Goal: Complete application form

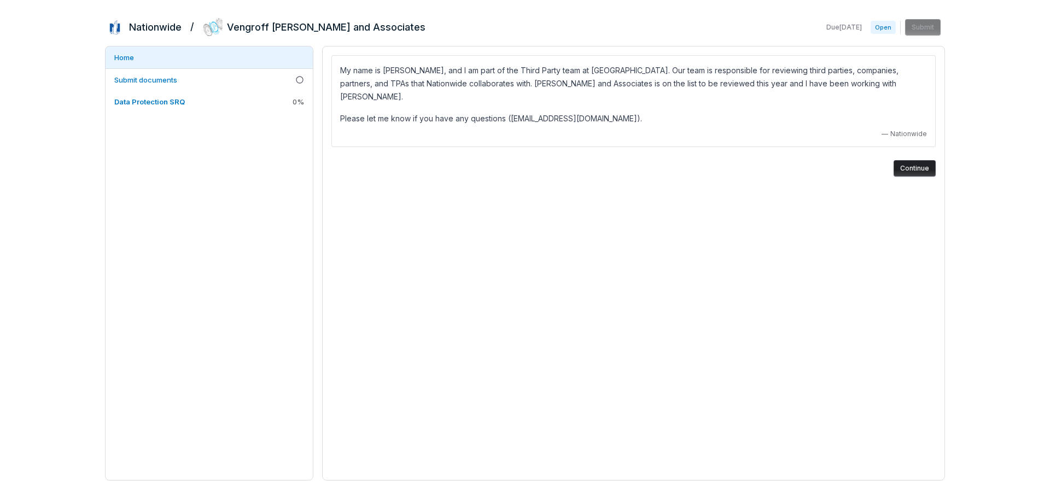
click at [880, 28] on span "Open" at bounding box center [883, 27] width 25 height 13
click at [907, 160] on button "Continue" at bounding box center [915, 168] width 42 height 16
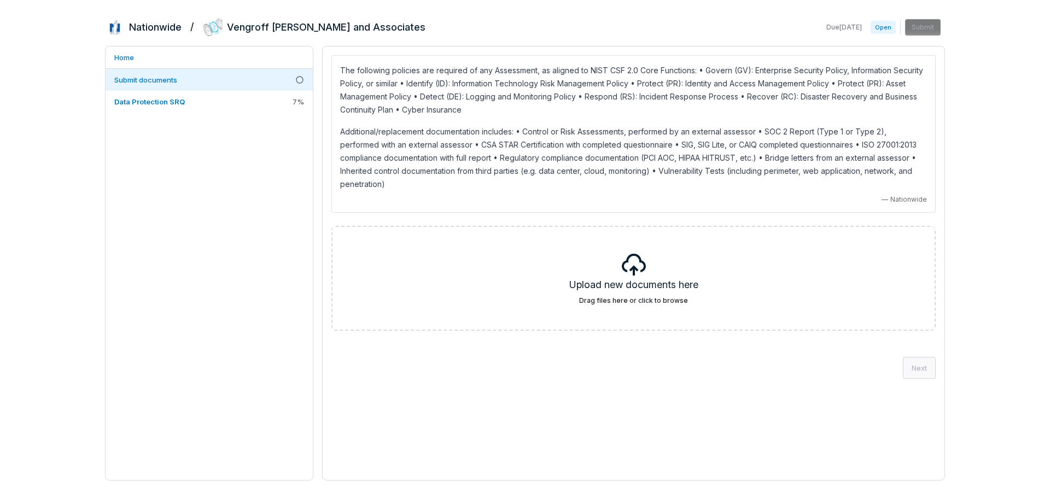
click at [814, 160] on p "Additional/replacement documentation includes: • Control or Risk Assessments, p…" at bounding box center [633, 158] width 587 height 66
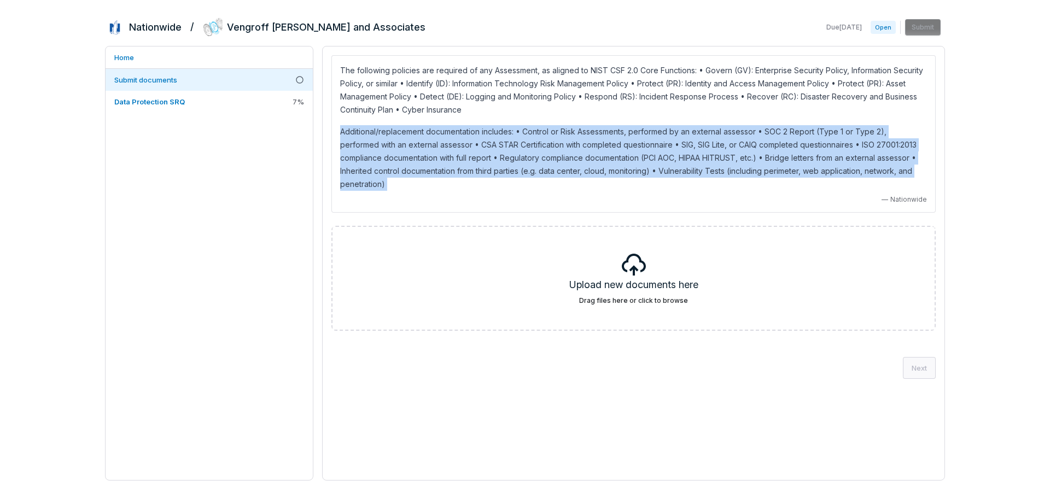
click at [814, 160] on p "Additional/replacement documentation includes: • Control or Risk Assessments, p…" at bounding box center [633, 158] width 587 height 66
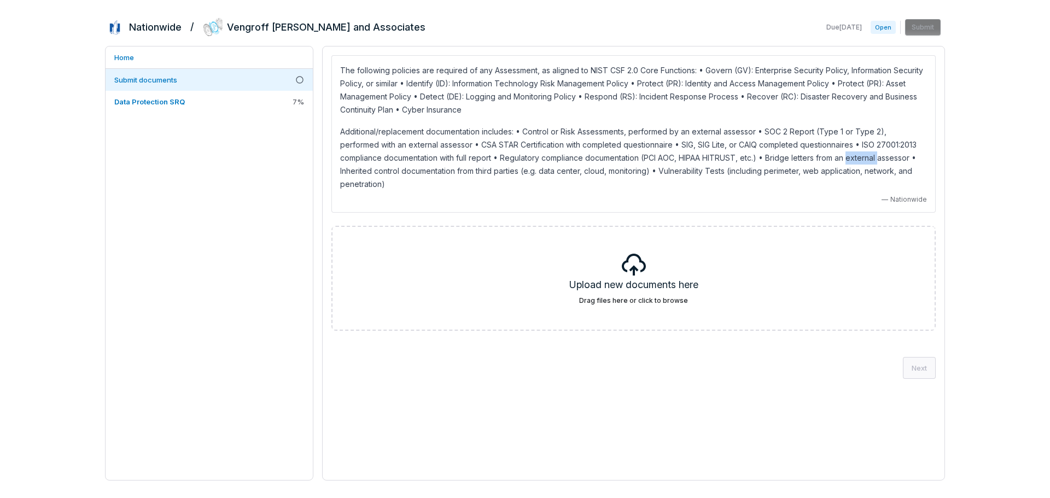
click at [814, 160] on p "Additional/replacement documentation includes: • Control or Risk Assessments, p…" at bounding box center [633, 158] width 587 height 66
click at [849, 160] on p "Additional/replacement documentation includes: • Control or Risk Assessments, p…" at bounding box center [633, 158] width 587 height 66
click at [817, 159] on p "Additional/replacement documentation includes: • Control or Risk Assessments, p…" at bounding box center [633, 158] width 587 height 66
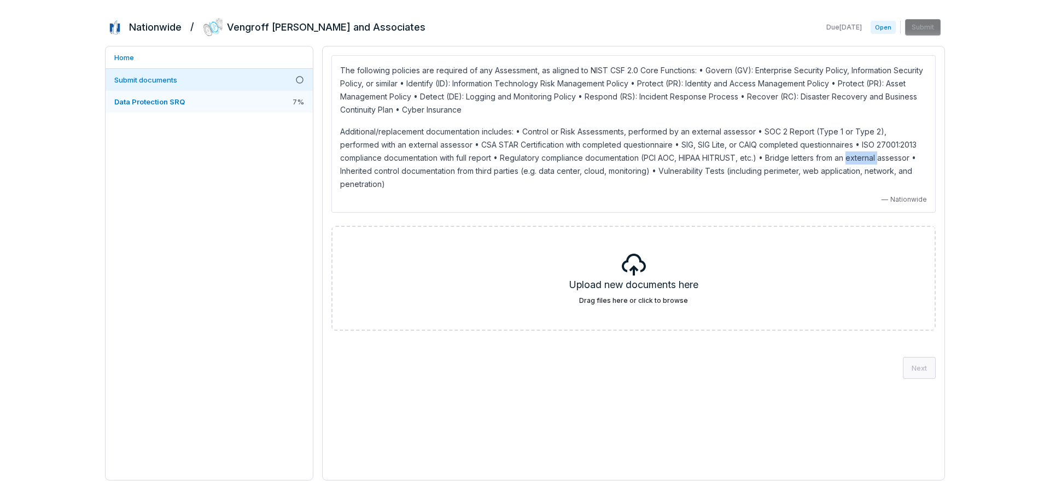
click at [173, 101] on span "Data Protection SRQ" at bounding box center [149, 101] width 71 height 9
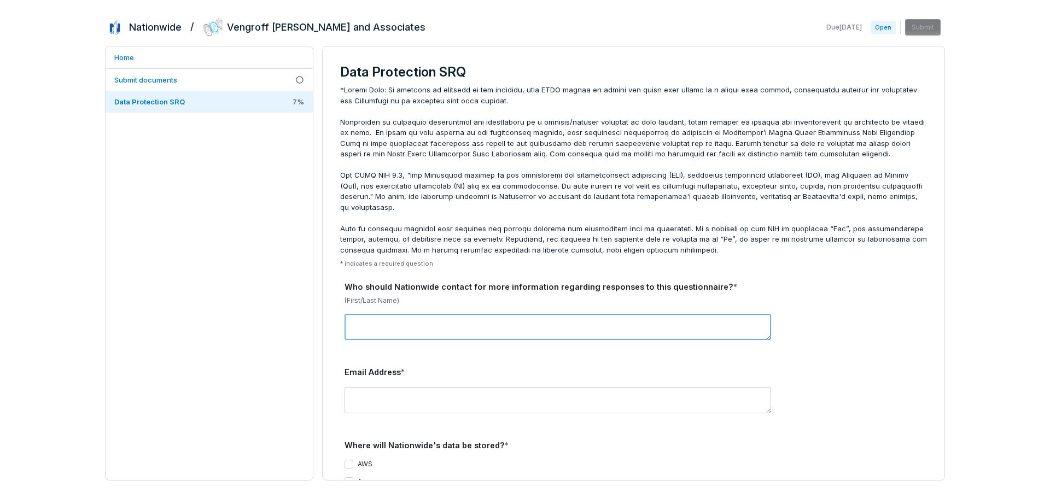
click at [484, 320] on textarea at bounding box center [558, 327] width 427 height 26
type textarea "**********"
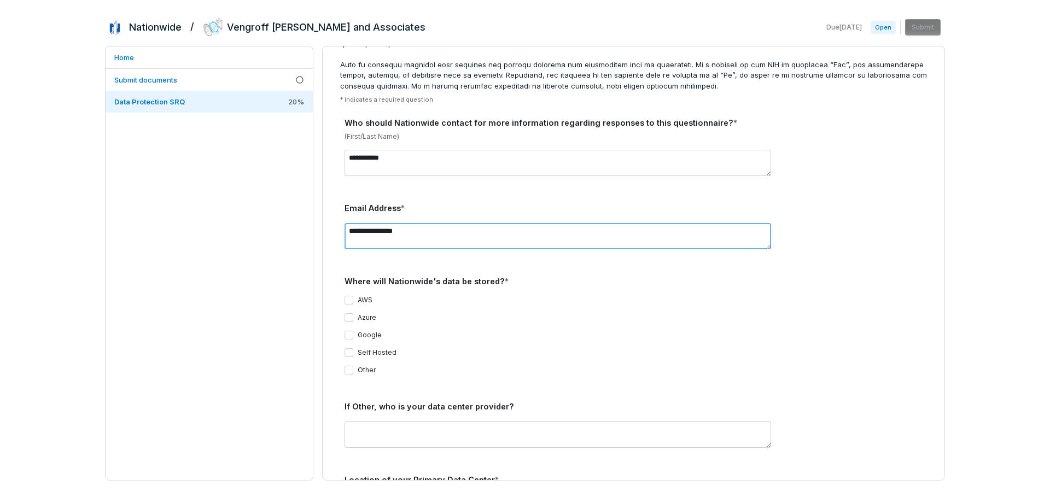
scroll to position [219, 0]
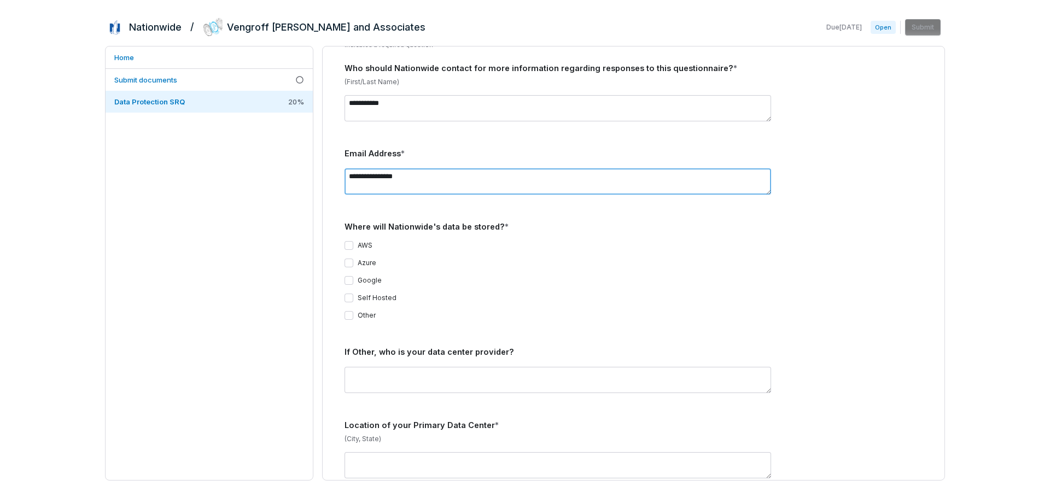
type textarea "**********"
click at [350, 311] on button "Other" at bounding box center [349, 315] width 9 height 9
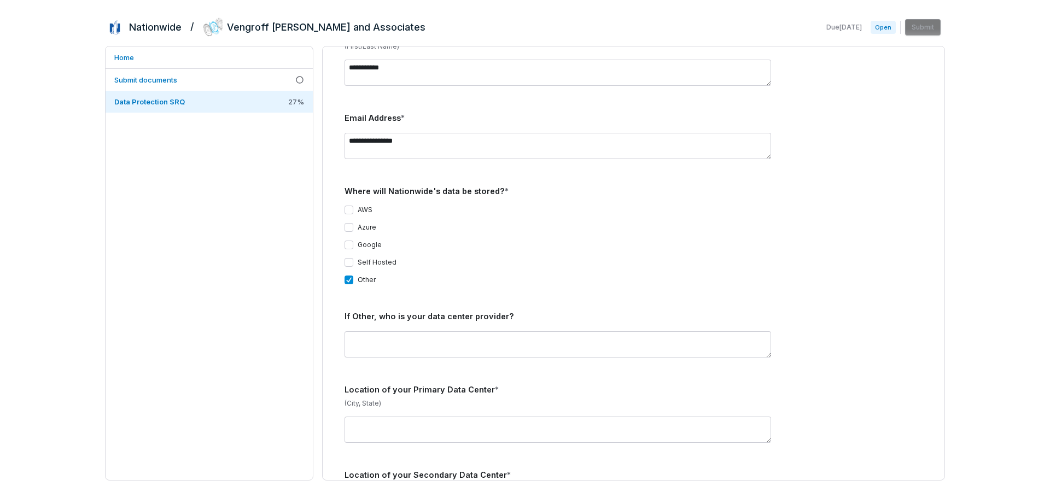
scroll to position [274, 0]
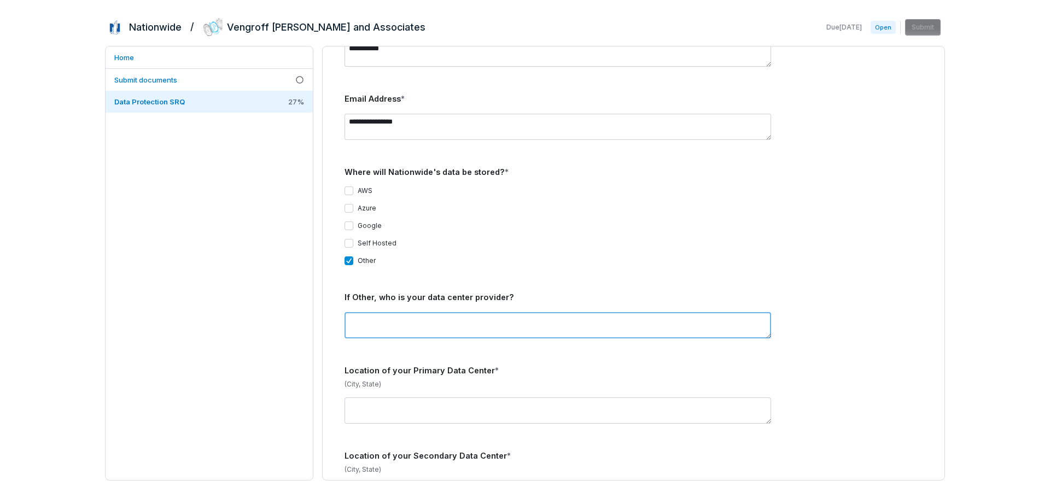
click at [461, 317] on textarea at bounding box center [558, 325] width 427 height 26
click at [447, 318] on textarea at bounding box center [558, 325] width 427 height 26
click at [439, 321] on textarea at bounding box center [558, 325] width 427 height 26
type textarea "********"
click at [370, 312] on textarea "********" at bounding box center [558, 325] width 427 height 26
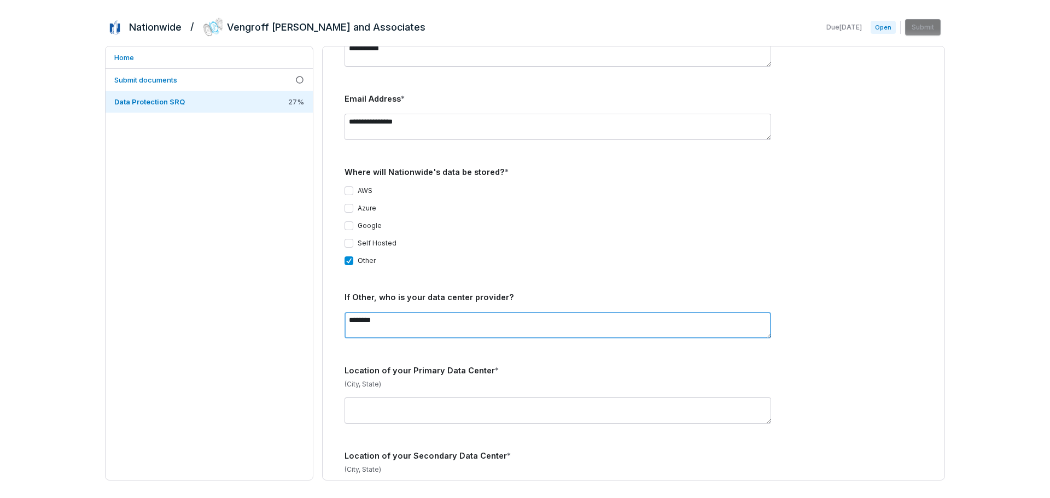
click at [370, 312] on textarea "********" at bounding box center [558, 325] width 427 height 26
click at [348, 239] on button "Self Hosted" at bounding box center [349, 243] width 9 height 9
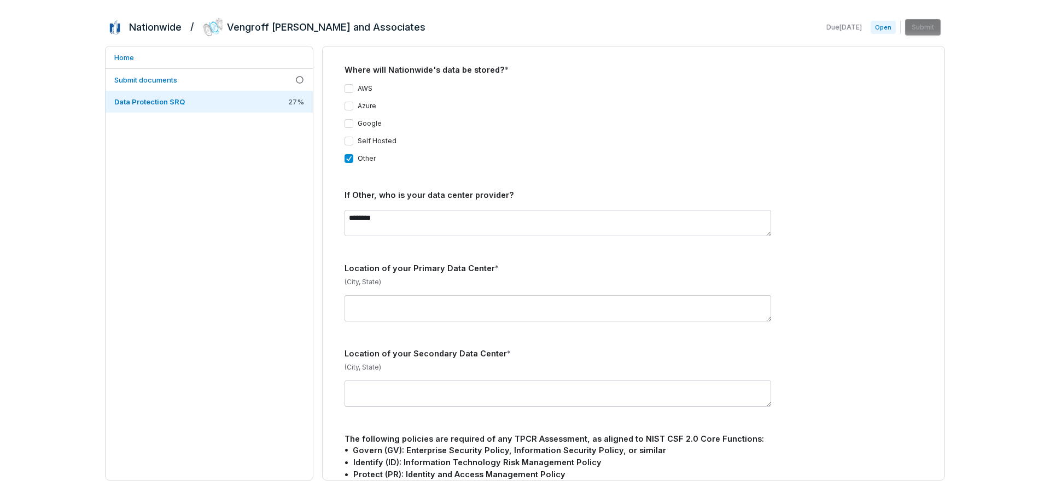
scroll to position [383, 0]
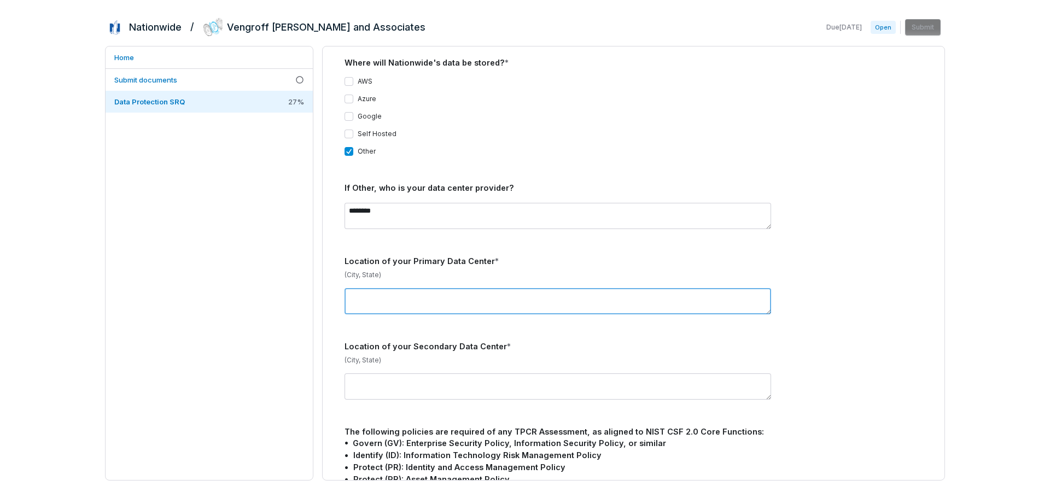
click at [467, 288] on textarea at bounding box center [558, 301] width 427 height 26
type textarea "**********"
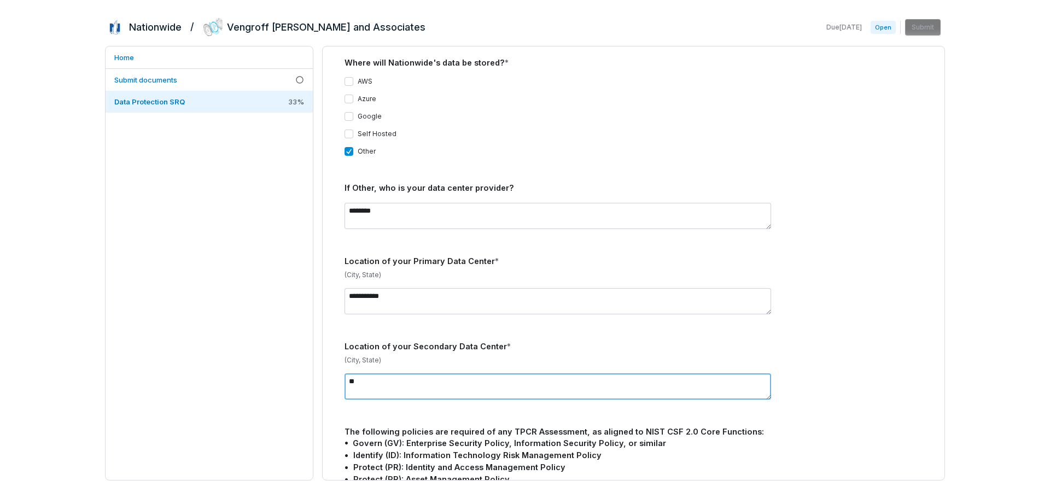
type textarea "*"
type textarea "**********"
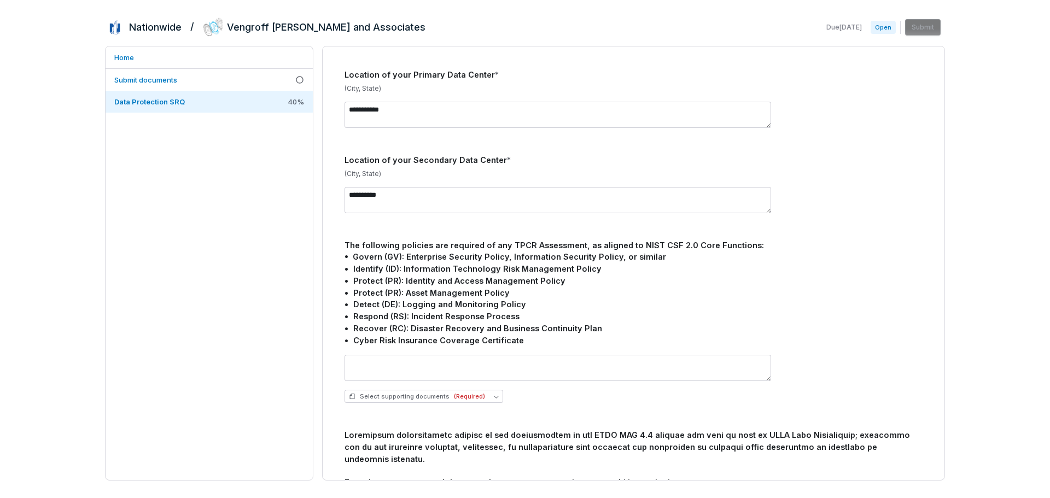
scroll to position [602, 0]
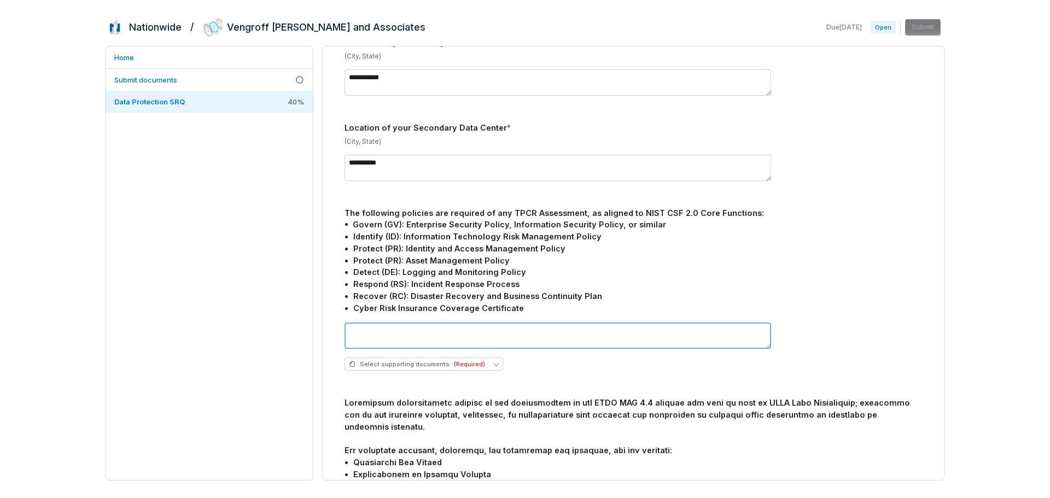
click at [449, 325] on textarea at bounding box center [558, 336] width 427 height 26
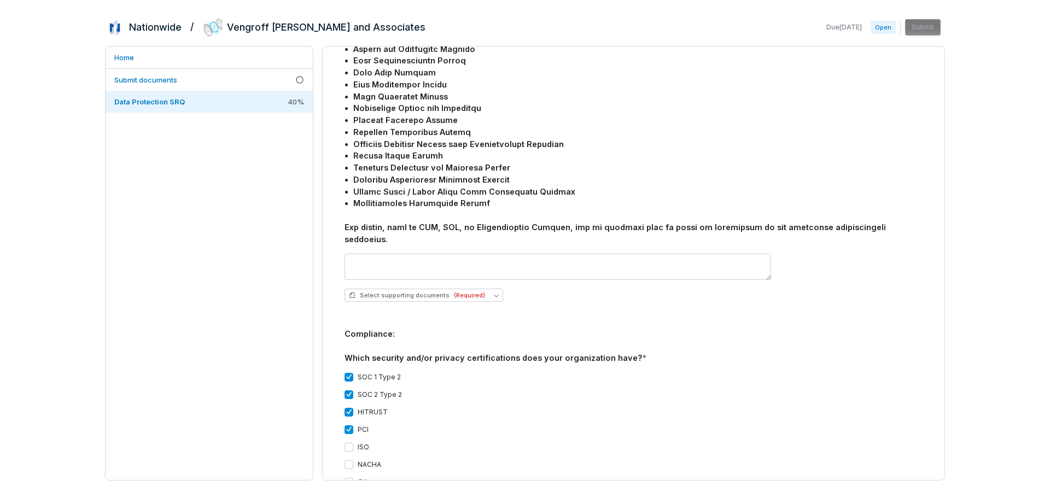
scroll to position [1094, 0]
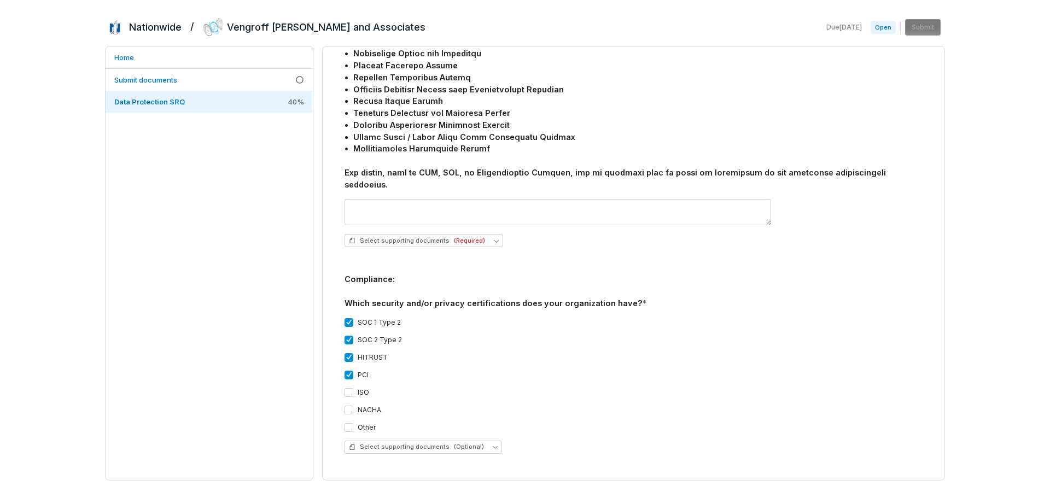
click at [350, 371] on button "PCI" at bounding box center [349, 375] width 9 height 9
click at [439, 443] on span "Select supporting documents (Optional)" at bounding box center [416, 447] width 135 height 8
click at [407, 467] on span "Upload new document" at bounding box center [400, 466] width 73 height 9
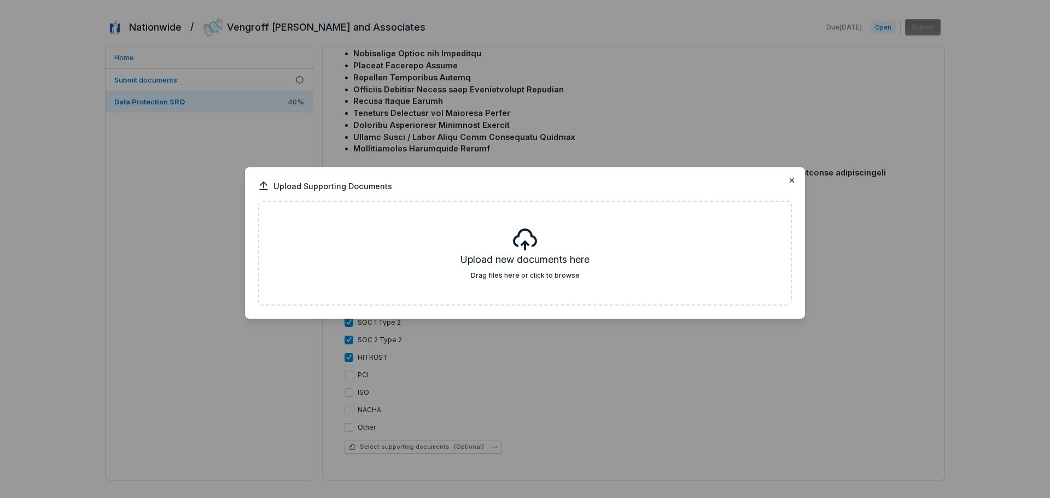
click at [792, 180] on icon "button" at bounding box center [792, 180] width 4 height 4
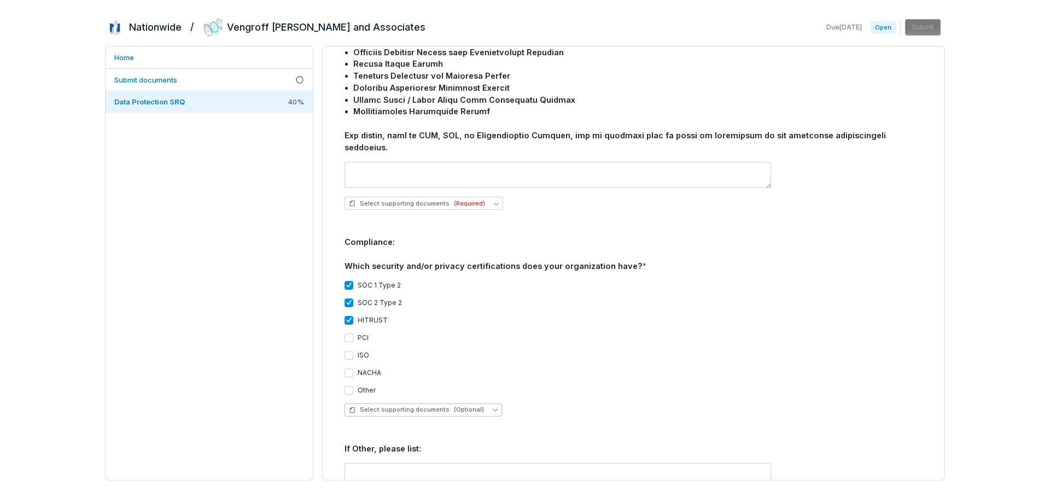
scroll to position [1149, 0]
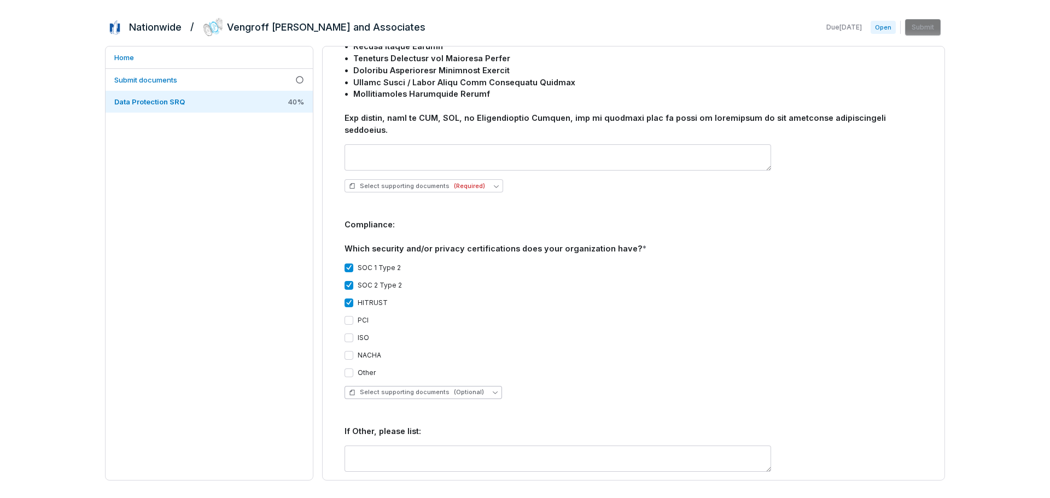
click at [438, 388] on span "Select supporting documents (Optional)" at bounding box center [416, 392] width 135 height 8
click at [422, 414] on span "Upload new document" at bounding box center [400, 412] width 73 height 9
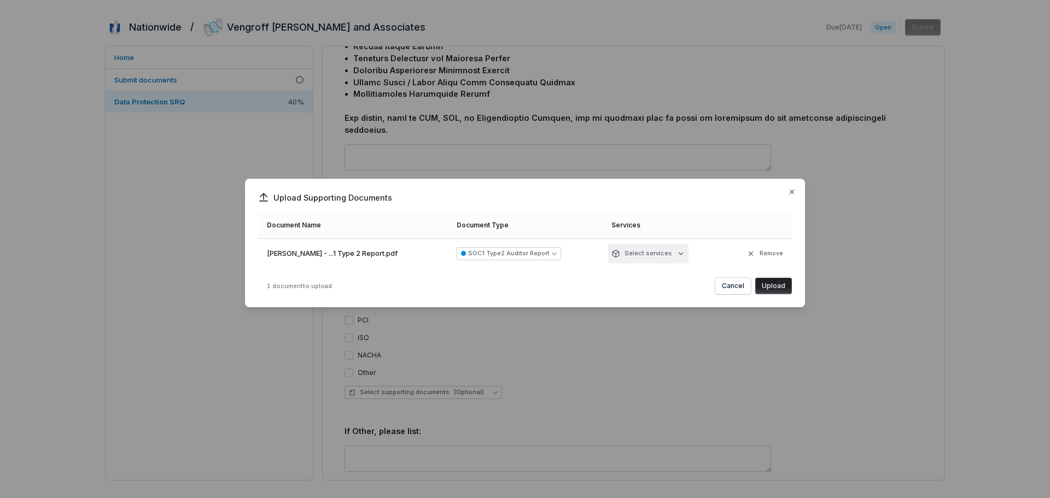
click at [683, 254] on div "Upload Supporting Documents Document Name Document Type Services Vengroff [PERS…" at bounding box center [525, 249] width 1050 height 176
click at [655, 253] on div "Upload Supporting Documents Document Name Document Type Services Vengroff [PERS…" at bounding box center [525, 249] width 1050 height 176
click at [776, 283] on button "Upload" at bounding box center [773, 286] width 37 height 16
click at [783, 288] on button "Upload" at bounding box center [773, 286] width 37 height 16
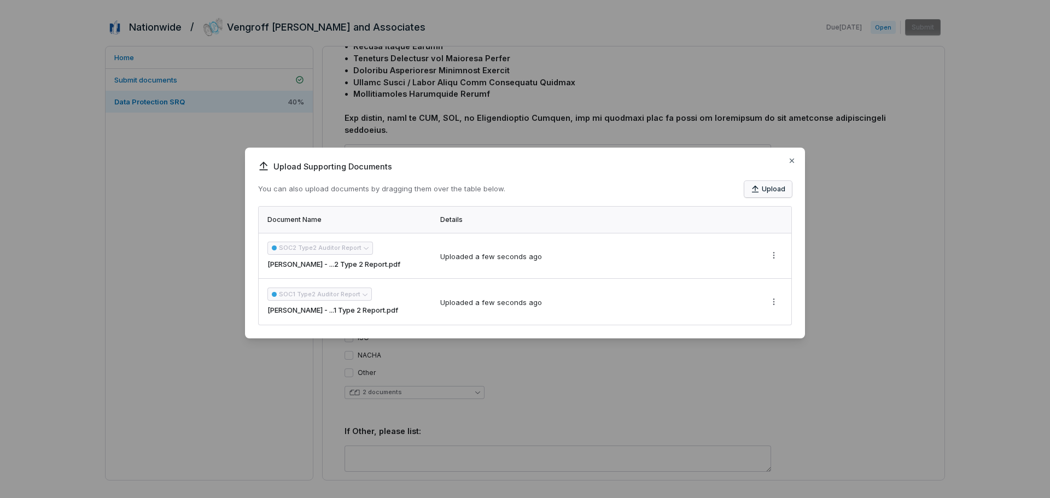
click at [758, 189] on icon "button" at bounding box center [755, 189] width 9 height 9
click at [776, 255] on div "Upload Supporting Documents You can also upload documents by dragging them over…" at bounding box center [525, 249] width 1050 height 238
drag, startPoint x: 593, startPoint y: 158, endPoint x: 684, endPoint y: 174, distance: 92.9
click at [587, 180] on div "Upload Supporting Documents You can also upload documents by dragging them over…" at bounding box center [525, 249] width 1050 height 238
click at [793, 161] on icon "button" at bounding box center [792, 160] width 4 height 4
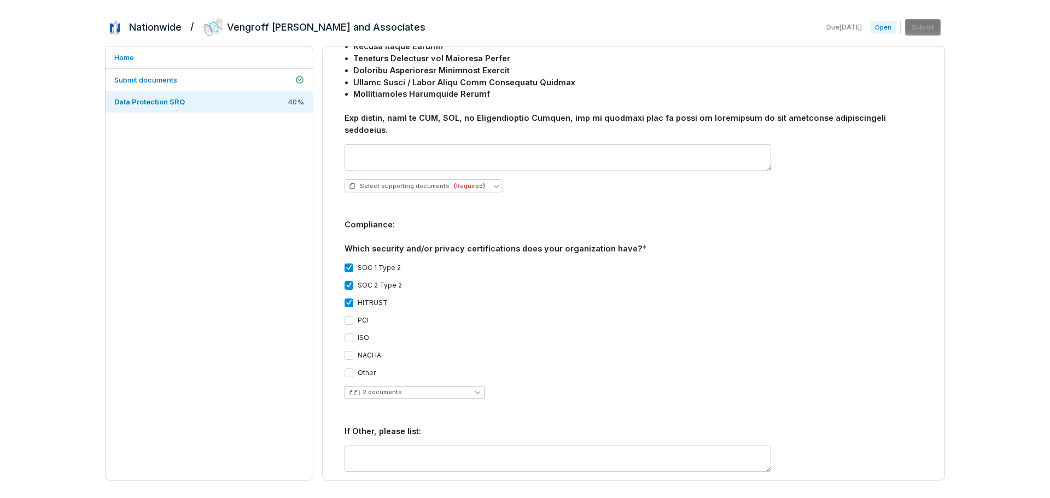
click at [480, 390] on icon "button" at bounding box center [477, 392] width 5 height 5
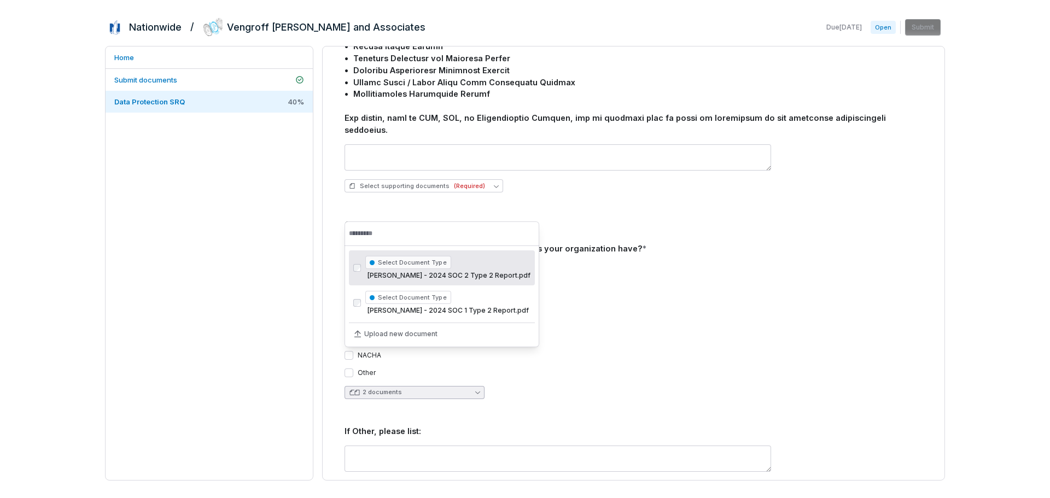
click at [480, 390] on icon "button" at bounding box center [477, 392] width 5 height 5
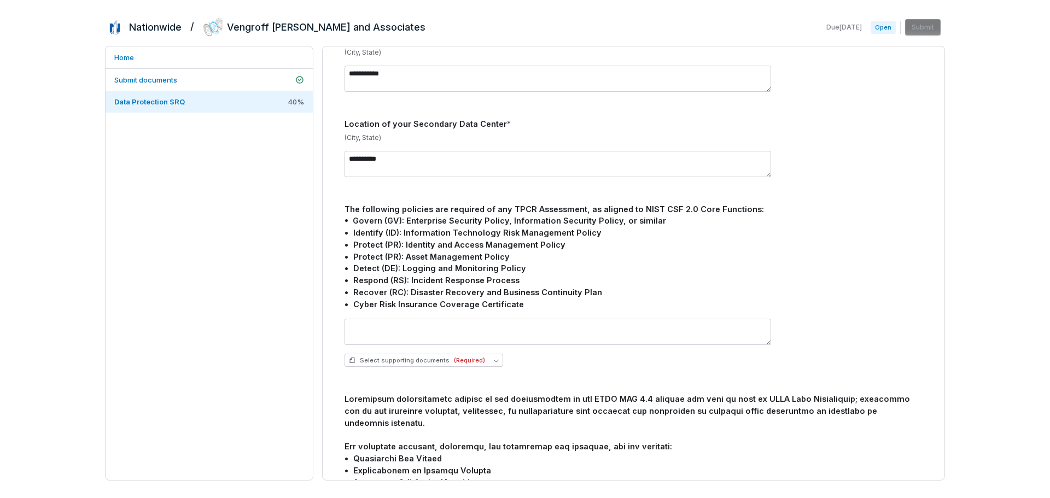
scroll to position [602, 0]
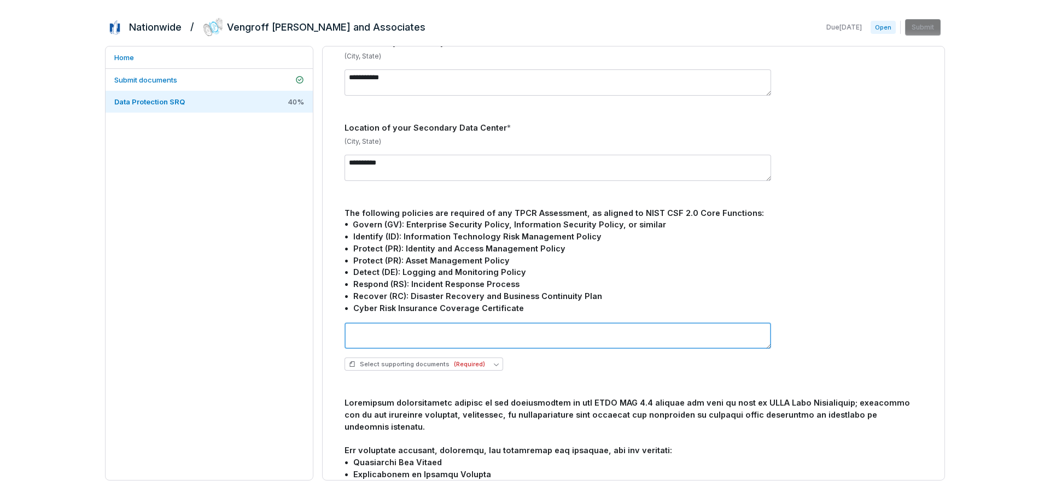
click at [459, 323] on textarea at bounding box center [558, 336] width 427 height 26
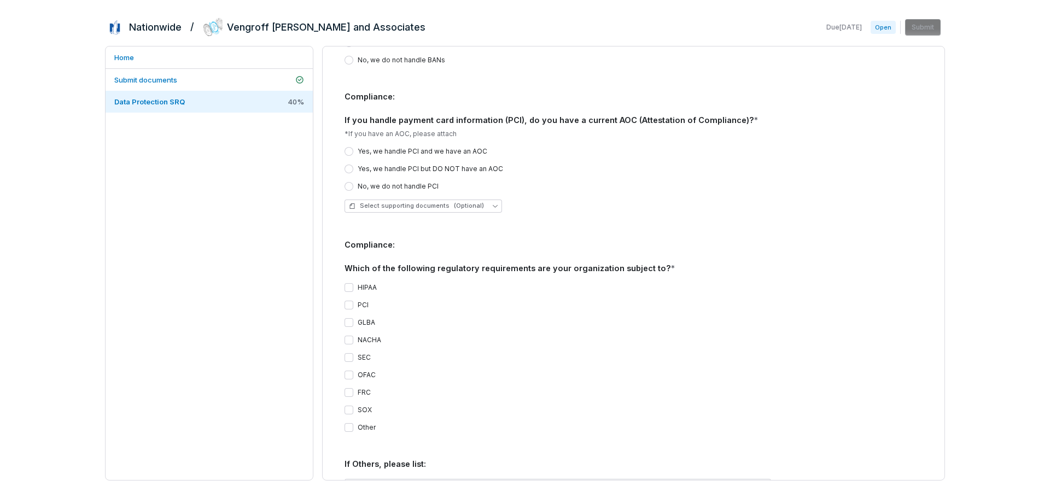
scroll to position [1696, 0]
click at [347, 281] on button "HIPAA" at bounding box center [349, 285] width 9 height 9
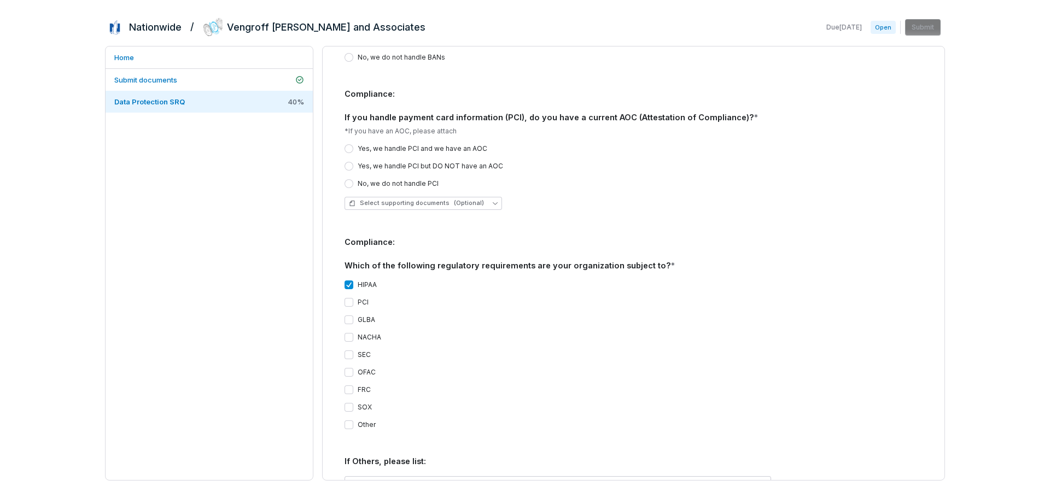
click at [347, 298] on button "PCI" at bounding box center [349, 302] width 9 height 9
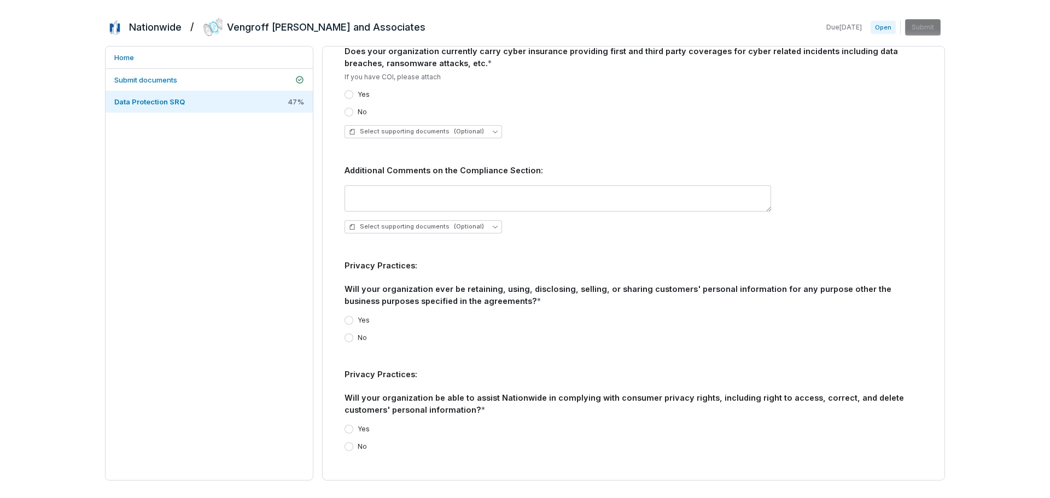
scroll to position [2243, 0]
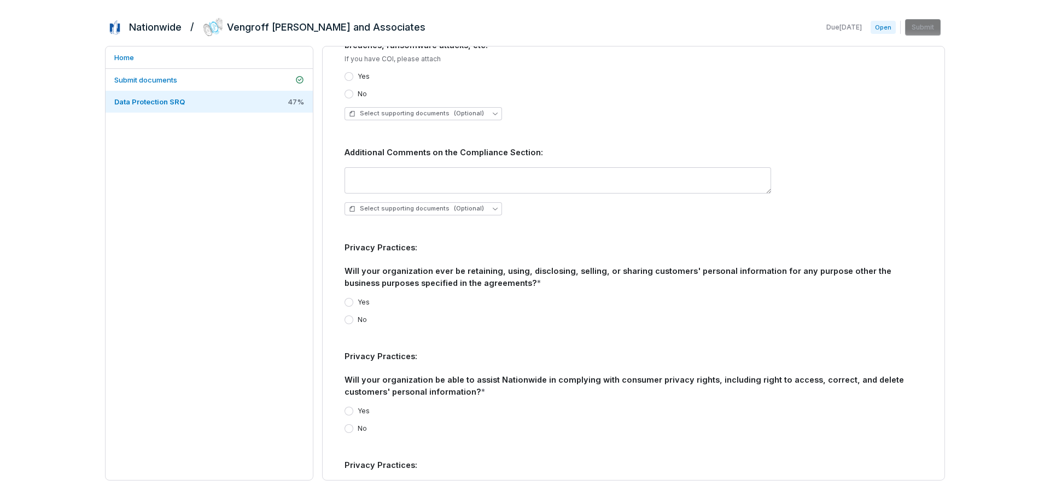
click at [349, 316] on button "No" at bounding box center [349, 320] width 9 height 9
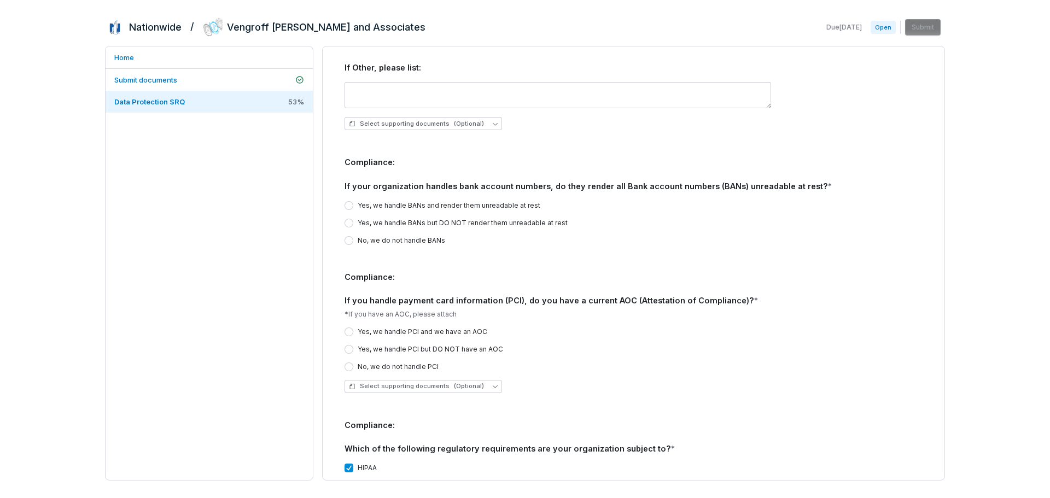
scroll to position [1532, 0]
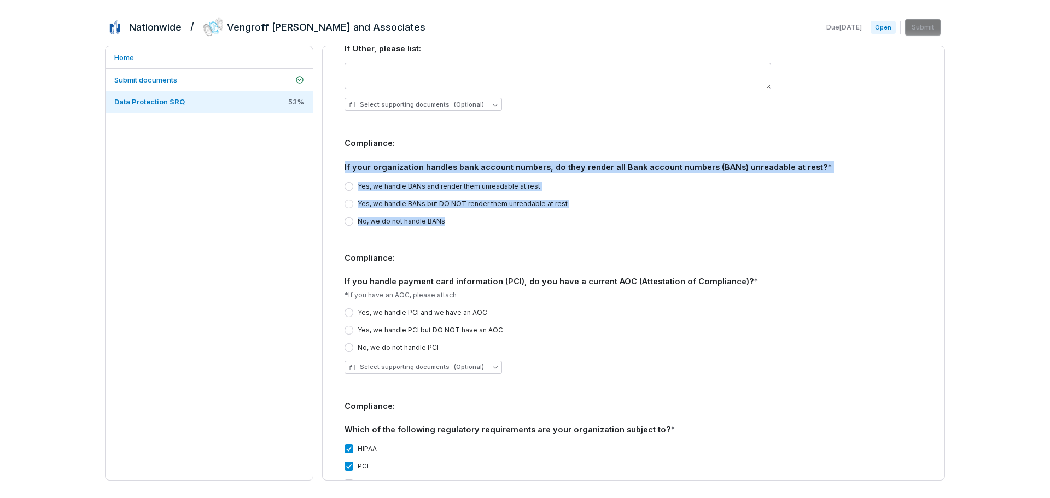
drag, startPoint x: 478, startPoint y: 191, endPoint x: 339, endPoint y: 129, distance: 152.8
click at [339, 129] on div "**********" at bounding box center [633, 39] width 604 height 3030
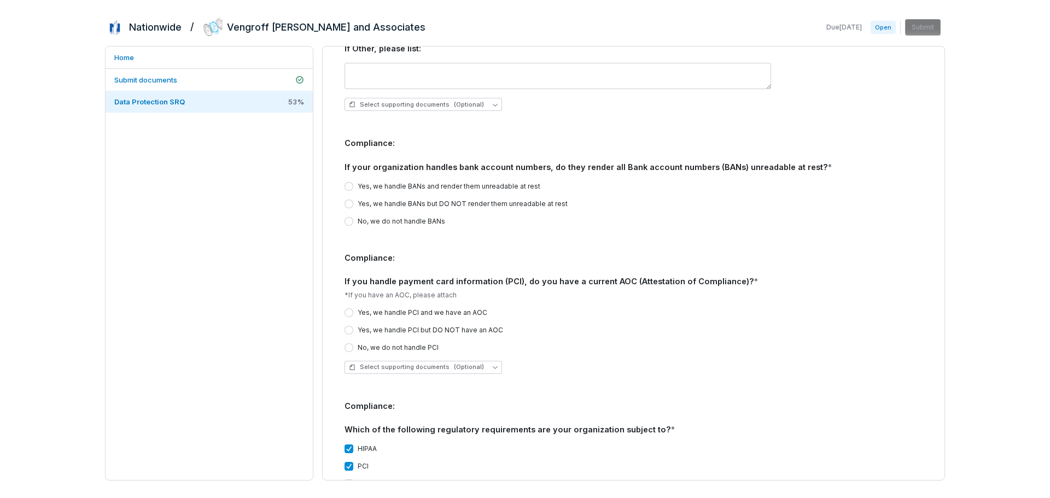
click at [341, 107] on div "**********" at bounding box center [633, 145] width 587 height 2800
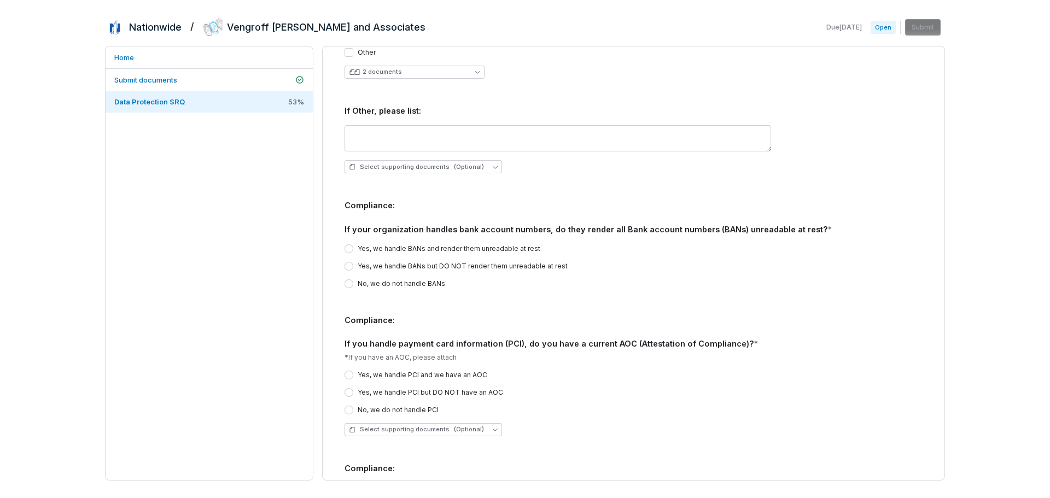
scroll to position [1486, 0]
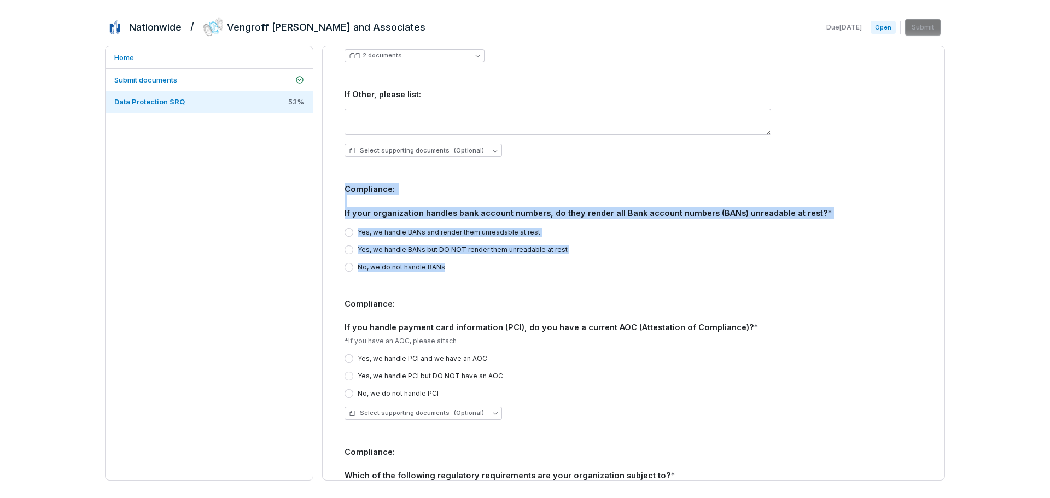
drag, startPoint x: 345, startPoint y: 157, endPoint x: 453, endPoint y: 232, distance: 131.7
click at [453, 232] on div "Compliance: If your organization handles bank account numbers, do they render a…" at bounding box center [634, 231] width 578 height 97
copy div "Compliance: If your organization handles bank account numbers, do they render a…"
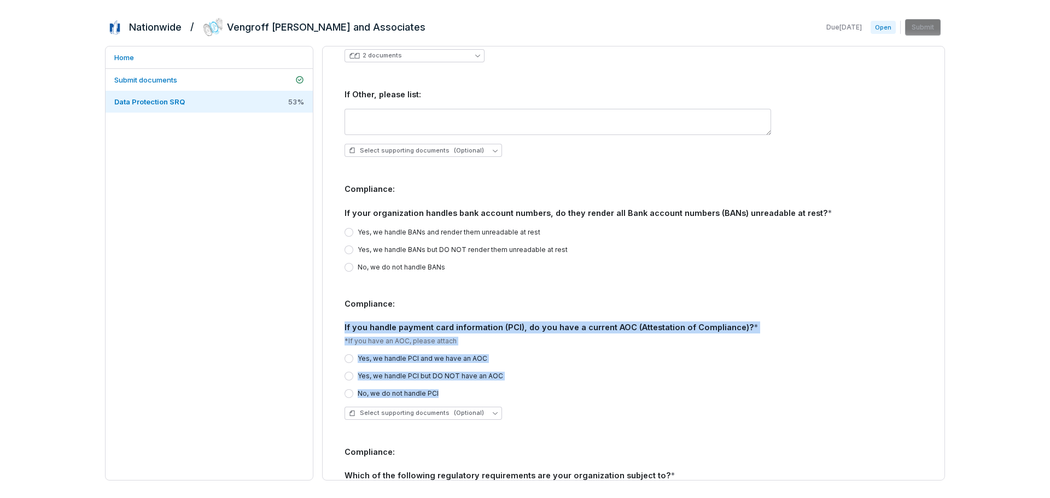
drag, startPoint x: 344, startPoint y: 293, endPoint x: 444, endPoint y: 354, distance: 117.2
click at [444, 354] on div "**********" at bounding box center [633, 191] width 587 height 2800
copy div "If you handle payment card information (PCI), do you have a current AOC (Attest…"
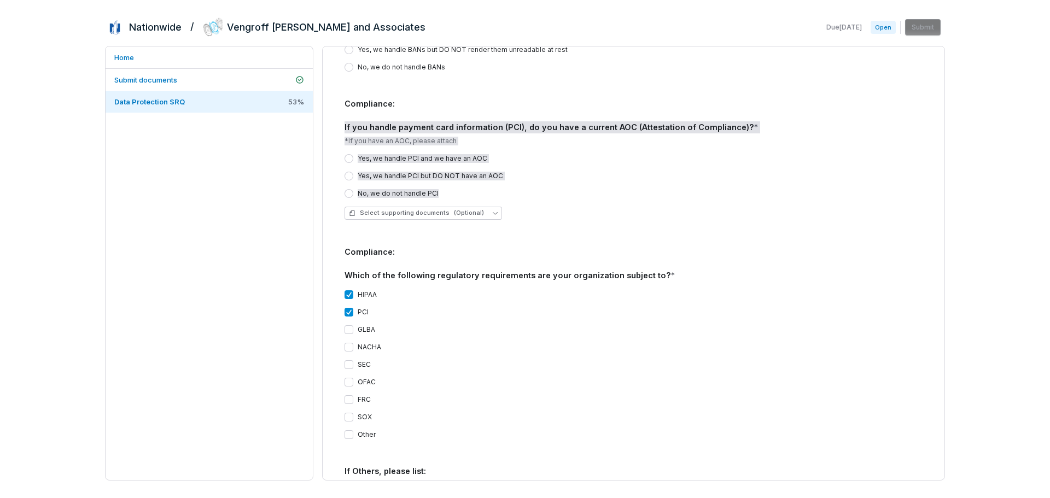
scroll to position [1704, 0]
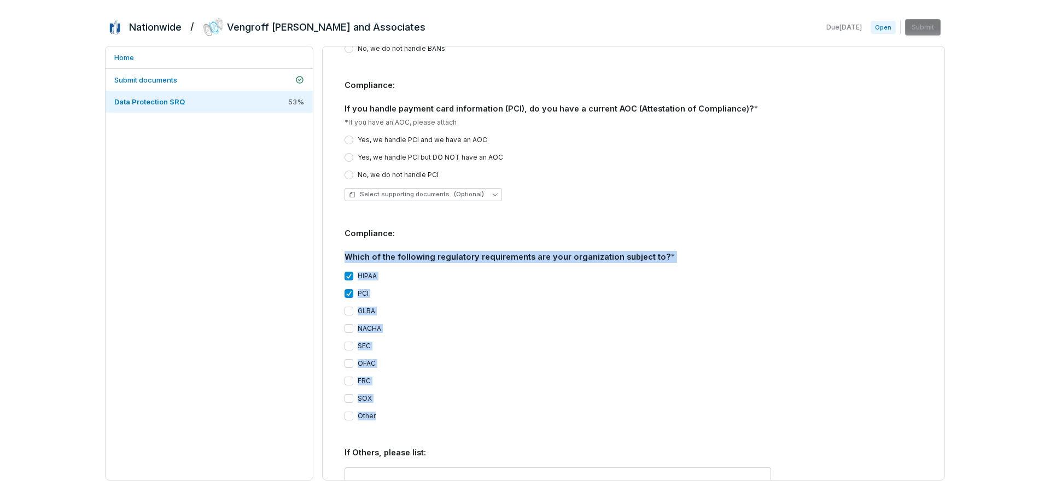
drag, startPoint x: 344, startPoint y: 223, endPoint x: 382, endPoint y: 378, distance: 159.9
copy div "Which of the following regulatory requirements are your organization subject to…"
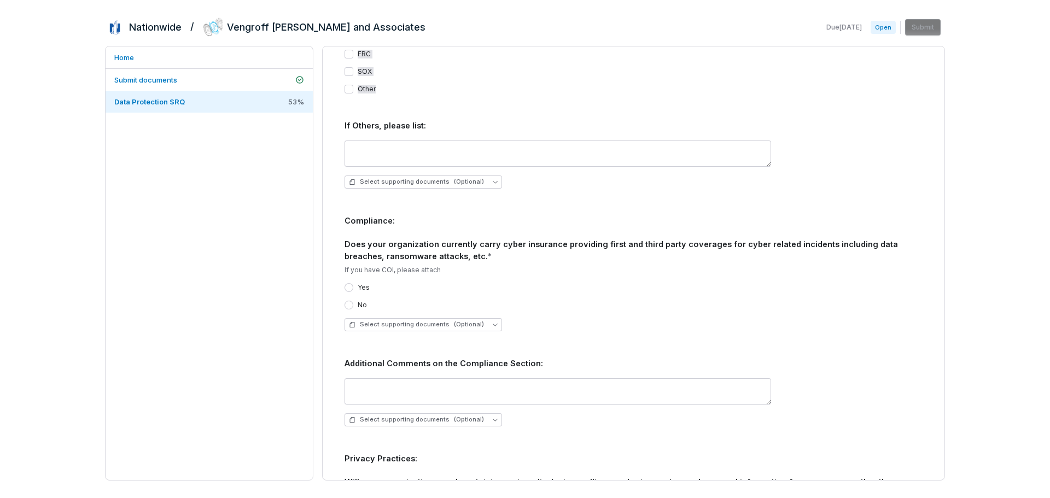
scroll to position [2033, 0]
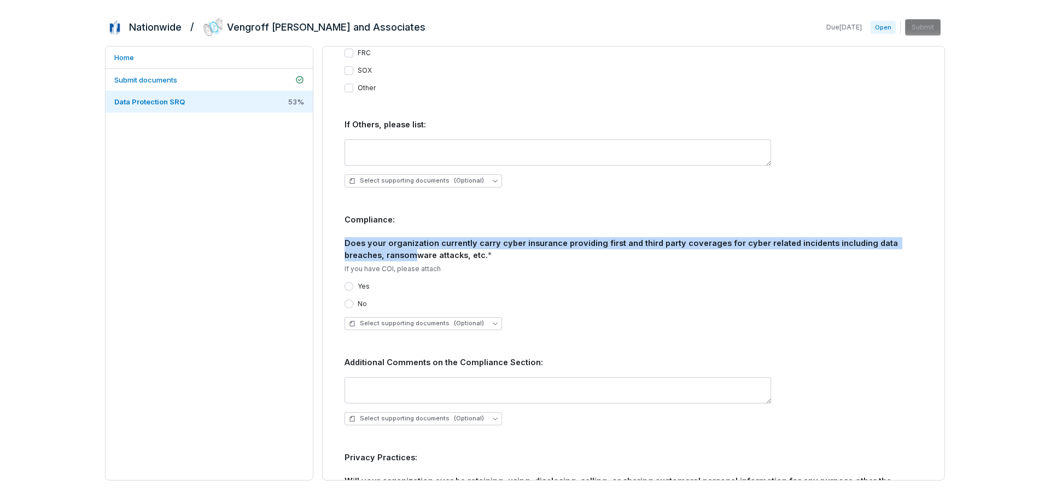
drag, startPoint x: 345, startPoint y: 209, endPoint x: 376, endPoint y: 222, distance: 33.8
click at [376, 222] on div "Compliance: Does your organization currently carry cyber insurance providing fi…" at bounding box center [634, 238] width 578 height 48
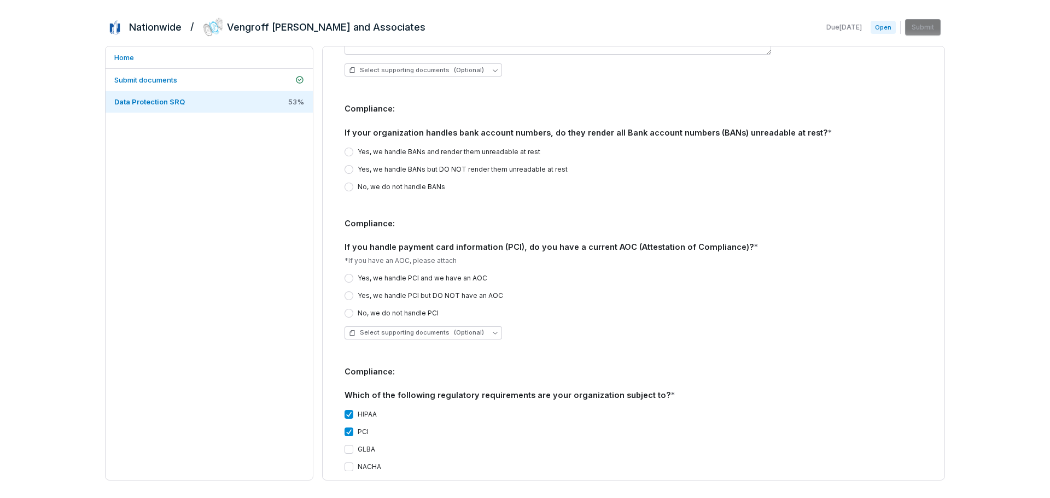
scroll to position [1540, 0]
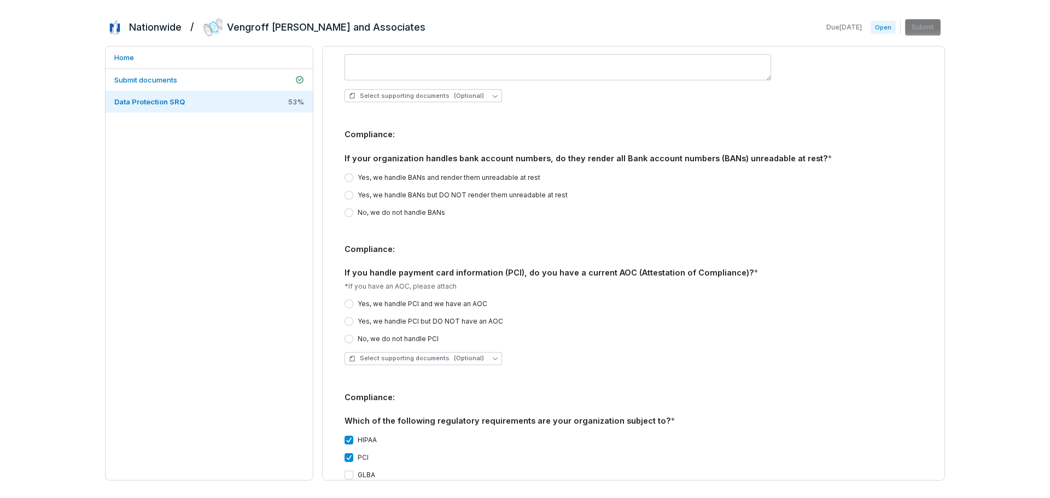
click at [468, 247] on div "Compliance: If you handle payment card information (PCI), do you have a current…" at bounding box center [634, 267] width 578 height 48
click at [345, 243] on div "Compliance: If you handle payment card information (PCI), do you have a current…" at bounding box center [634, 261] width 578 height 36
drag, startPoint x: 345, startPoint y: 238, endPoint x: 408, endPoint y: 245, distance: 63.7
click at [408, 245] on div "Compliance: If you handle payment card information (PCI), do you have a current…" at bounding box center [634, 267] width 578 height 48
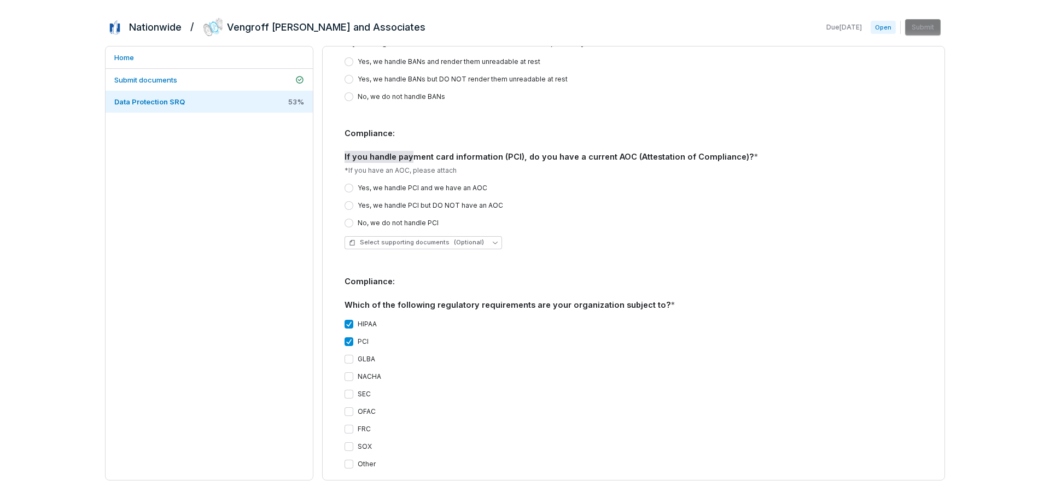
scroll to position [1595, 0]
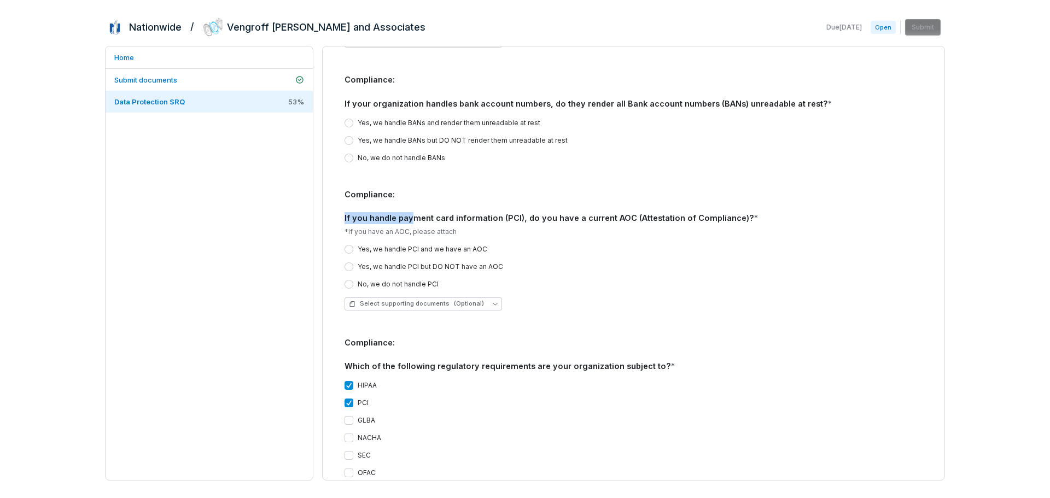
click at [345, 189] on div "Compliance: If you handle payment card information (PCI), do you have a current…" at bounding box center [634, 207] width 578 height 36
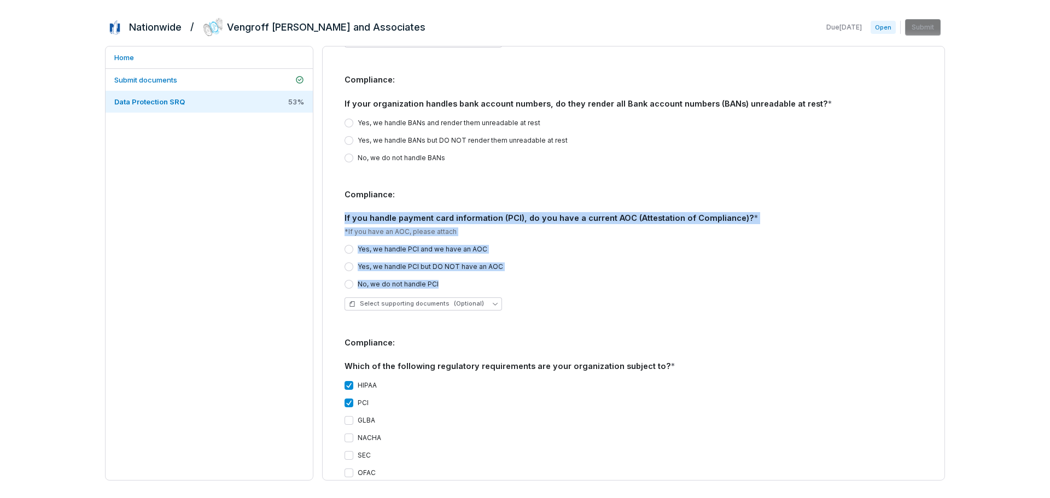
drag, startPoint x: 345, startPoint y: 184, endPoint x: 444, endPoint y: 246, distance: 117.0
click at [444, 246] on div "Compliance: If you handle payment card information (PCI), do you have a current…" at bounding box center [634, 254] width 578 height 131
copy div "If you handle payment card information (PCI), do you have a current AOC (Attest…"
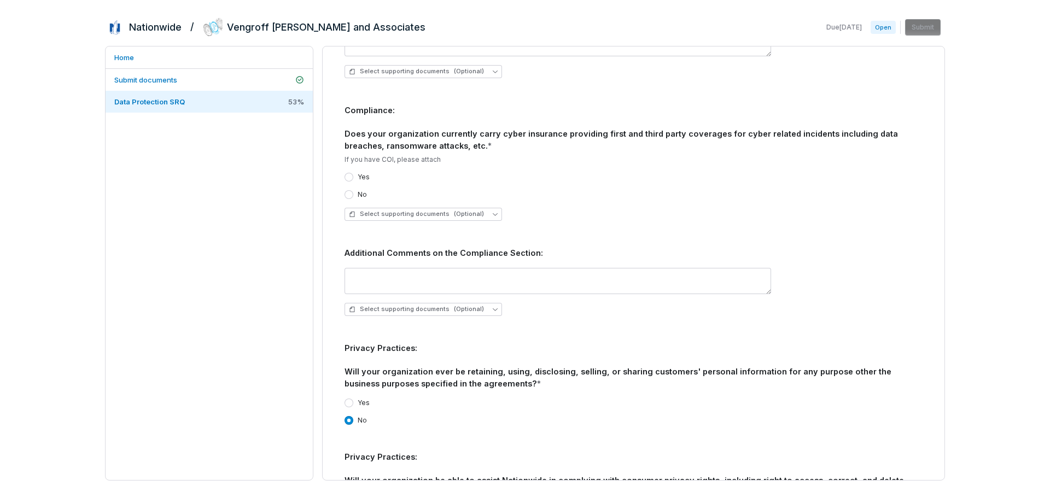
scroll to position [2087, 0]
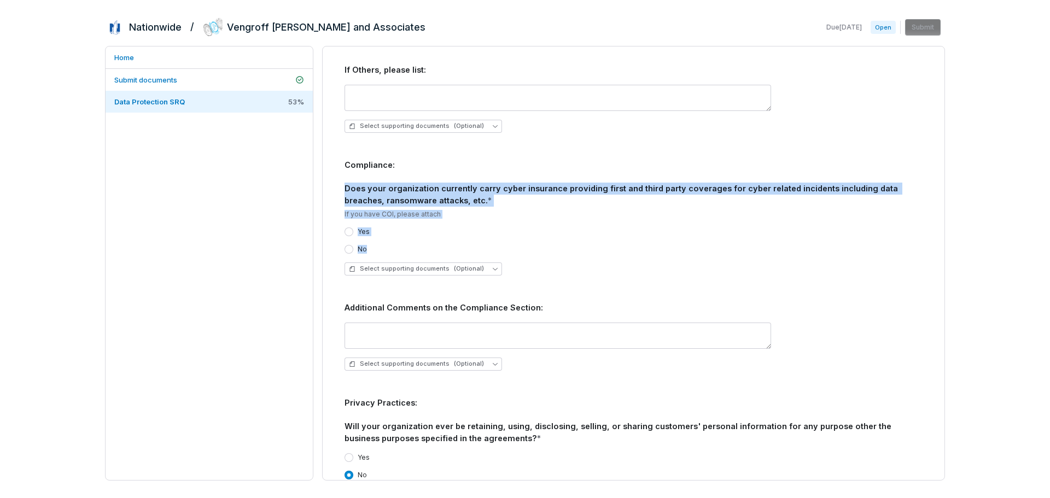
drag, startPoint x: 345, startPoint y: 153, endPoint x: 438, endPoint y: 207, distance: 107.3
click at [438, 207] on div "Compliance: Does your organization currently carry cyber insurance providing fi…" at bounding box center [634, 221] width 578 height 125
copy div "Does your organization currently carry cyber insurance providing first and thir…"
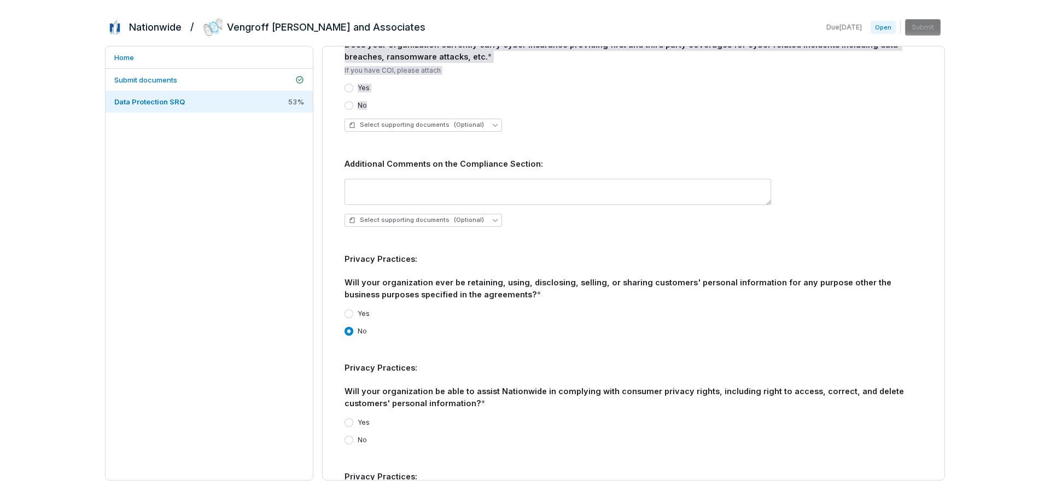
scroll to position [2251, 0]
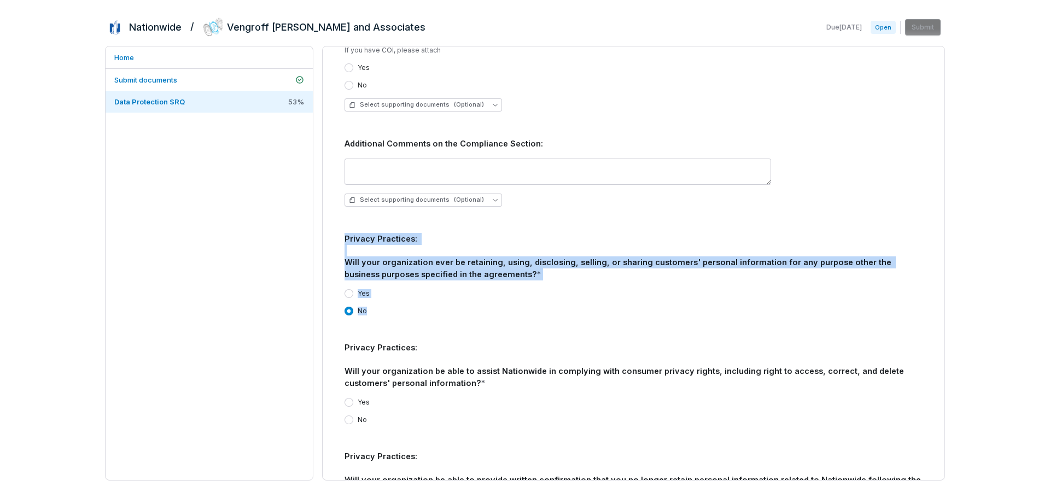
drag, startPoint x: 346, startPoint y: 203, endPoint x: 375, endPoint y: 273, distance: 75.5
click at [375, 273] on div "Privacy Practices: Will your organization ever be retaining, using, disclosing,…" at bounding box center [634, 278] width 578 height 91
copy div "Privacy Practices: Will your organization ever be retaining, using, disclosing,…"
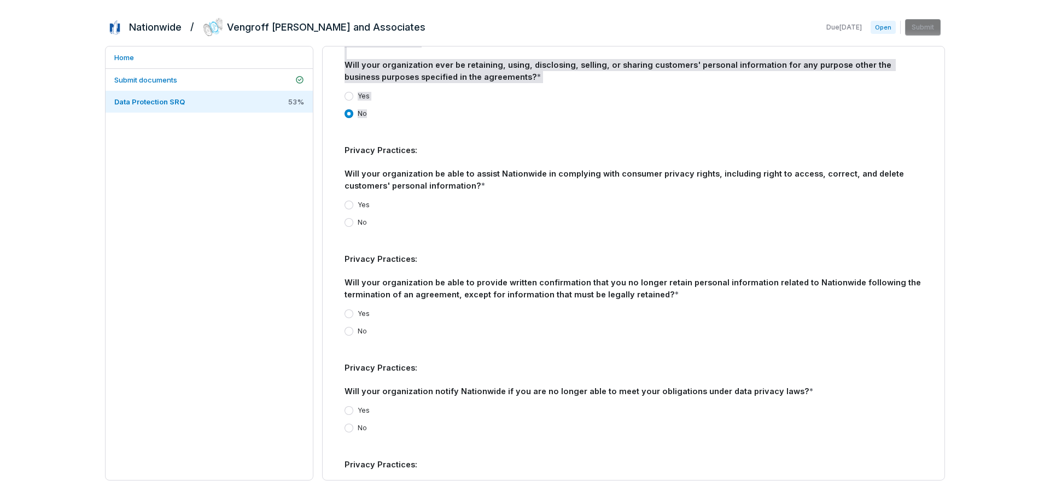
scroll to position [2470, 0]
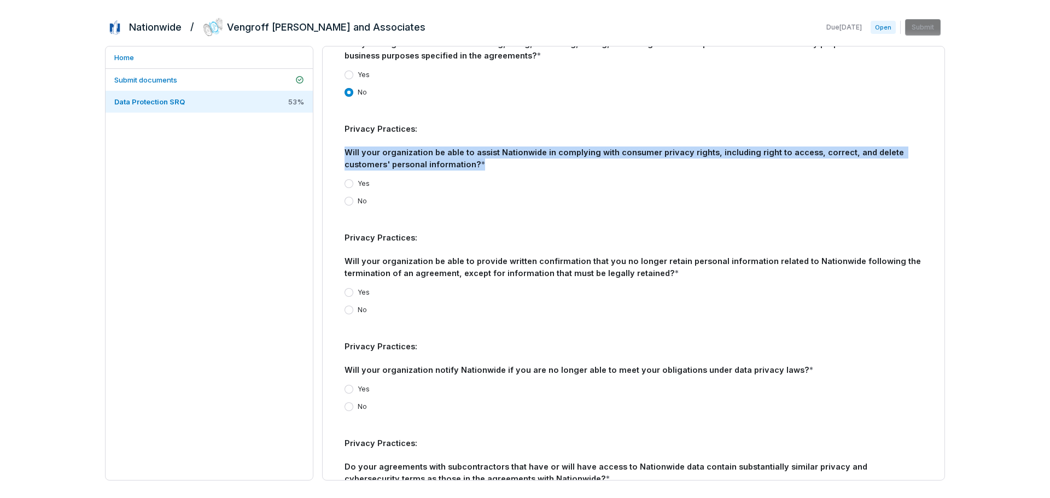
drag, startPoint x: 344, startPoint y: 119, endPoint x: 491, endPoint y: 129, distance: 147.5
copy div "Will your organization be able to assist Nationwide in complying with consumer …"
click at [371, 123] on div "Privacy Practices: Will your organization be able to assist Nationwide in compl…" at bounding box center [634, 147] width 578 height 48
drag, startPoint x: 346, startPoint y: 117, endPoint x: 364, endPoint y: 161, distance: 48.6
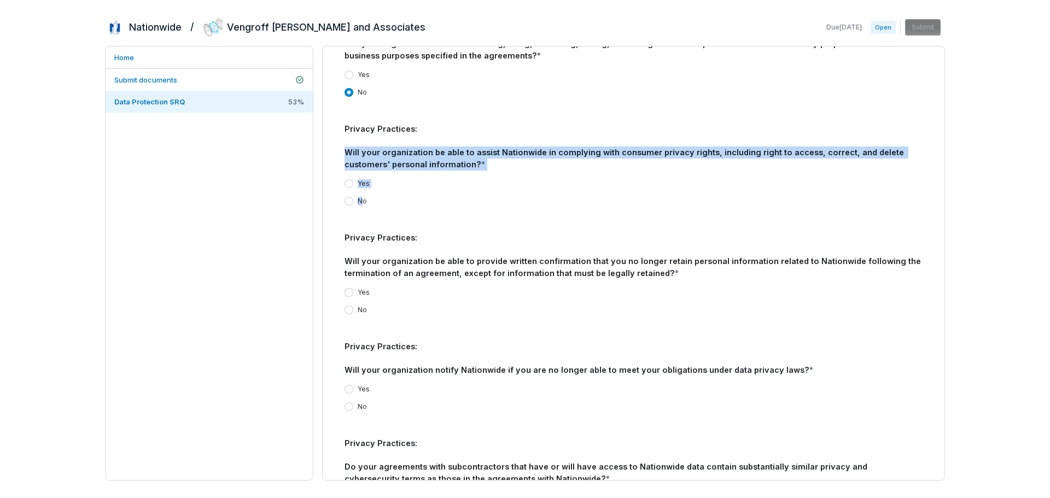
click at [364, 161] on div "Privacy Practices: Will your organization be able to assist Nationwide in compl…" at bounding box center [634, 168] width 578 height 91
drag, startPoint x: 370, startPoint y: 165, endPoint x: 345, endPoint y: 118, distance: 53.8
click at [345, 123] on div "Privacy Practices: Will your organization be able to assist Nationwide in compl…" at bounding box center [634, 168] width 578 height 91
copy div "Will your organization be able to assist Nationwide in complying with consumer …"
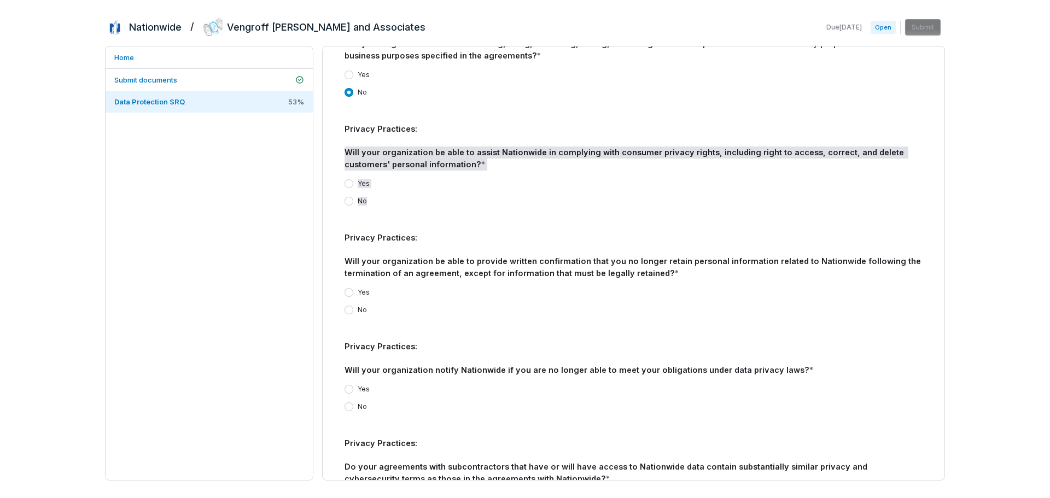
scroll to position [2525, 0]
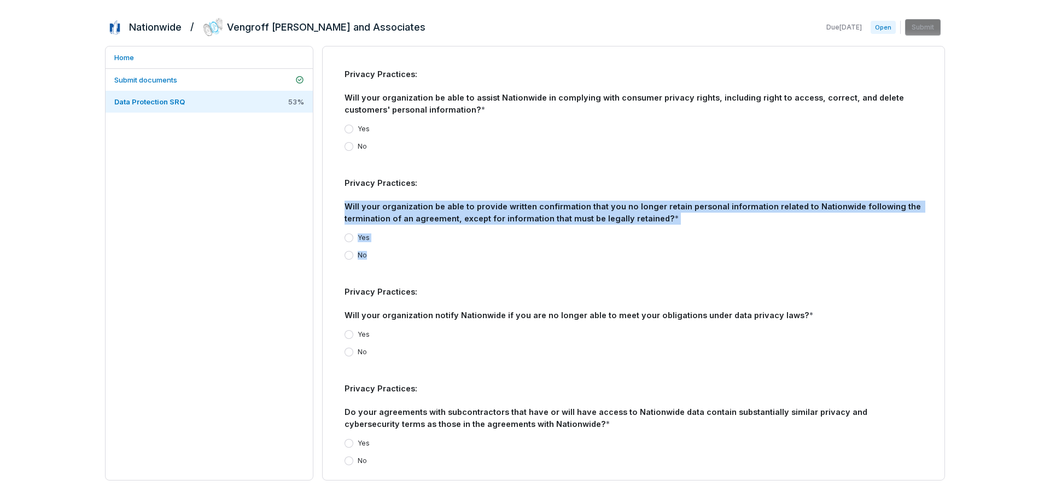
drag, startPoint x: 347, startPoint y: 173, endPoint x: 660, endPoint y: 213, distance: 316.0
click at [660, 213] on div "Privacy Practices: Will your organization be able to provide written confirmati…" at bounding box center [634, 222] width 578 height 91
copy div "Will your organization be able to provide written confirmation that you no long…"
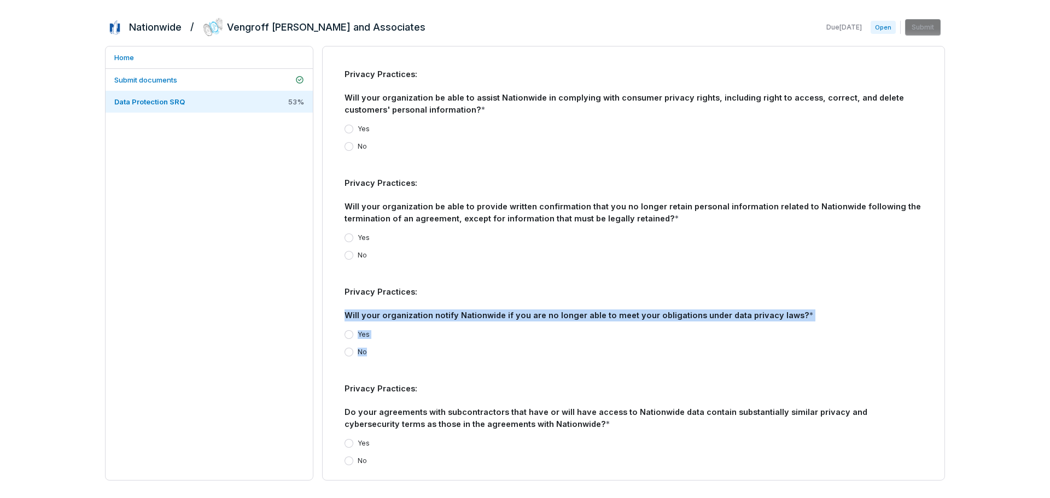
drag, startPoint x: 346, startPoint y: 282, endPoint x: 379, endPoint y: 319, distance: 50.0
click at [379, 319] on div "Privacy Practices: Will your organization notify Nationwide if you are no longe…" at bounding box center [634, 325] width 578 height 79
copy div "Will your organization notify Nationwide if you are no longer able to meet your…"
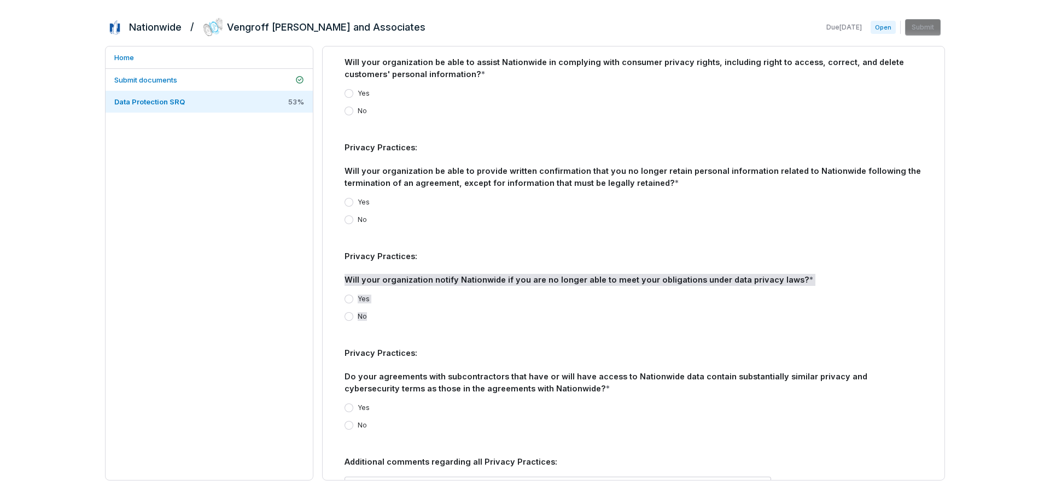
scroll to position [2580, 0]
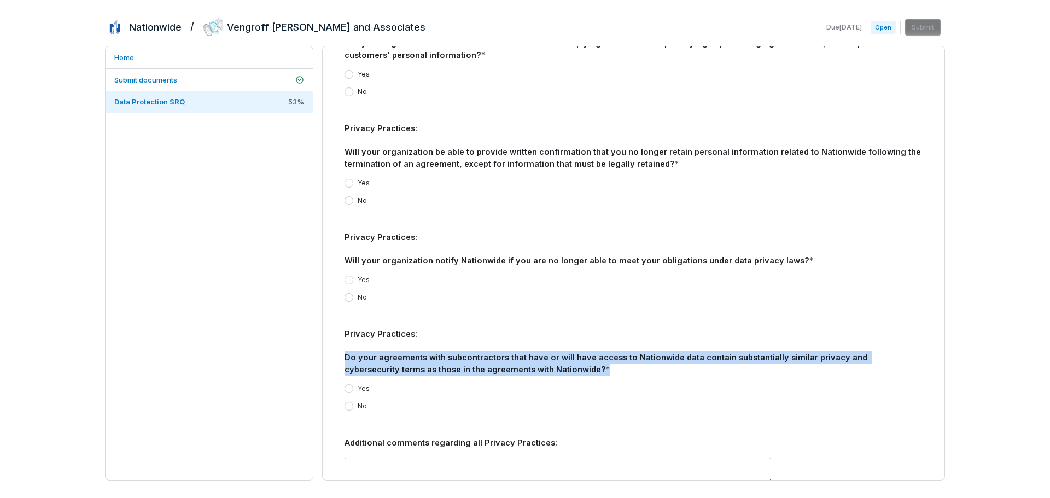
drag, startPoint x: 345, startPoint y: 324, endPoint x: 557, endPoint y: 334, distance: 212.5
click at [557, 334] on div "Privacy Practices: Do your agreements with subcontractors that have or will hav…" at bounding box center [634, 352] width 578 height 48
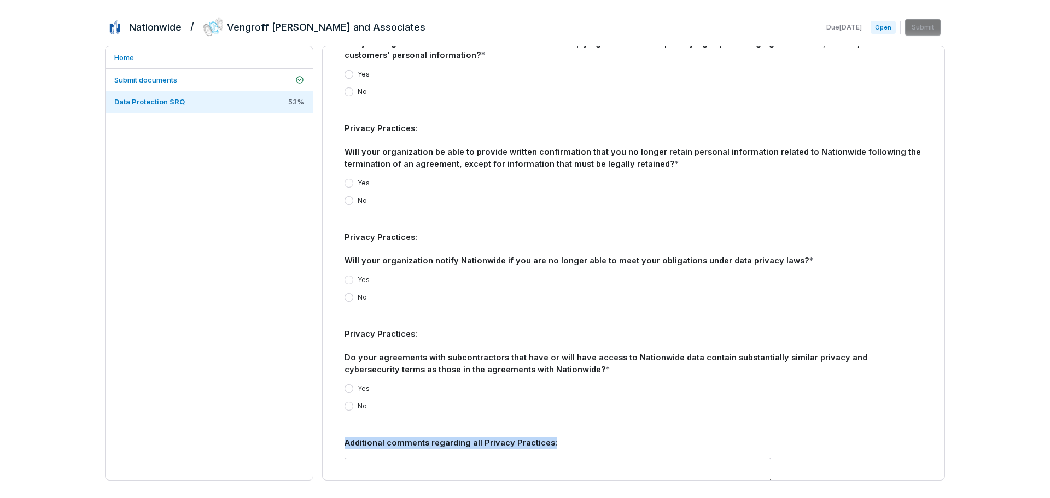
drag, startPoint x: 555, startPoint y: 409, endPoint x: 342, endPoint y: 413, distance: 212.3
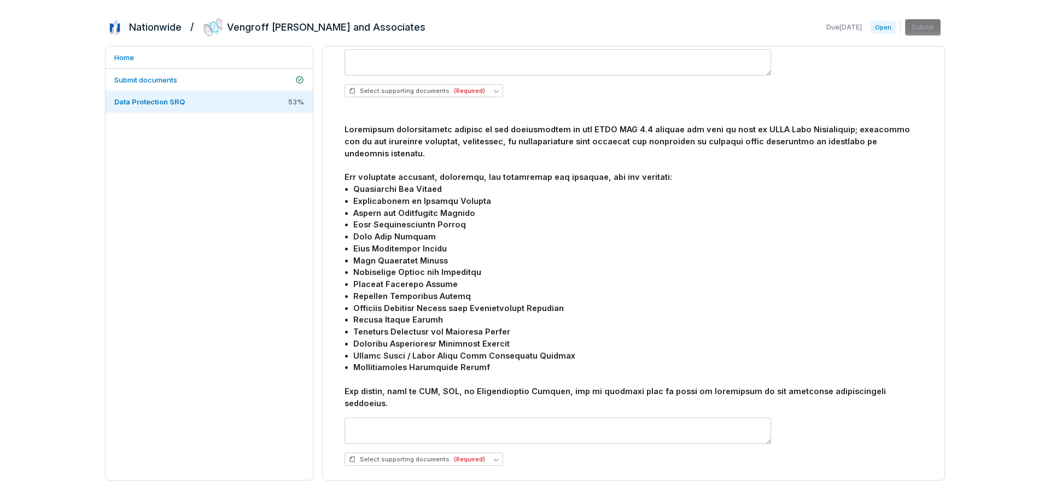
scroll to position [821, 0]
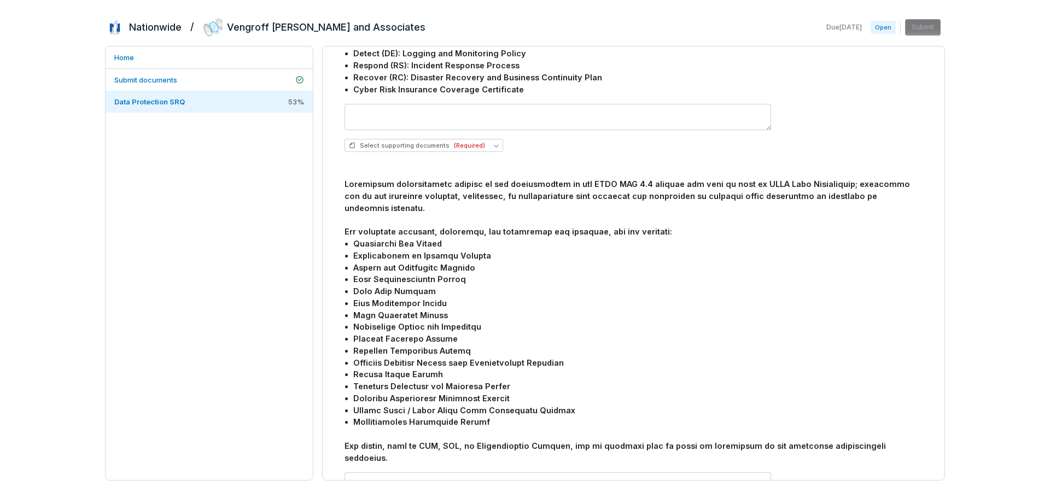
click at [882, 28] on span "Open" at bounding box center [883, 27] width 25 height 13
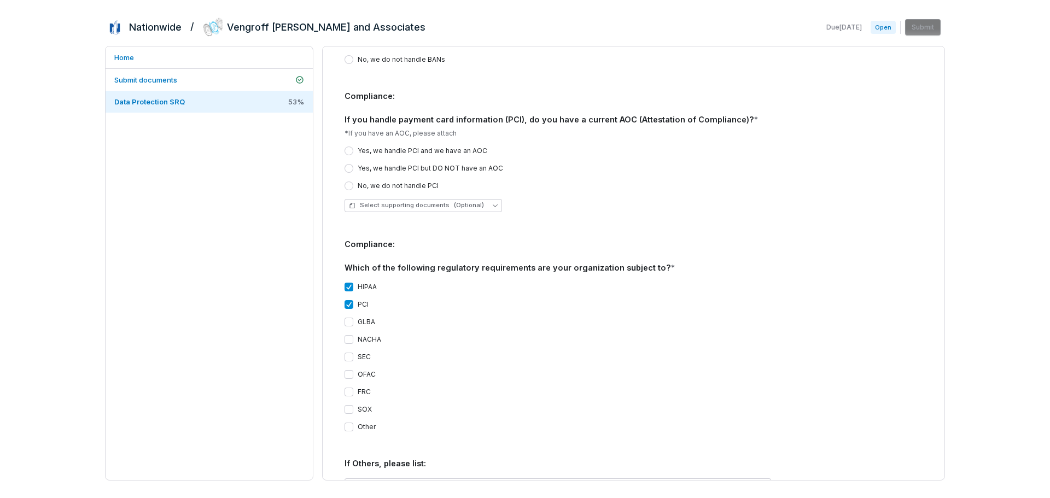
scroll to position [1696, 0]
click at [347, 316] on button "GLBA" at bounding box center [349, 320] width 9 height 9
click at [347, 333] on button "NACHA" at bounding box center [349, 337] width 9 height 9
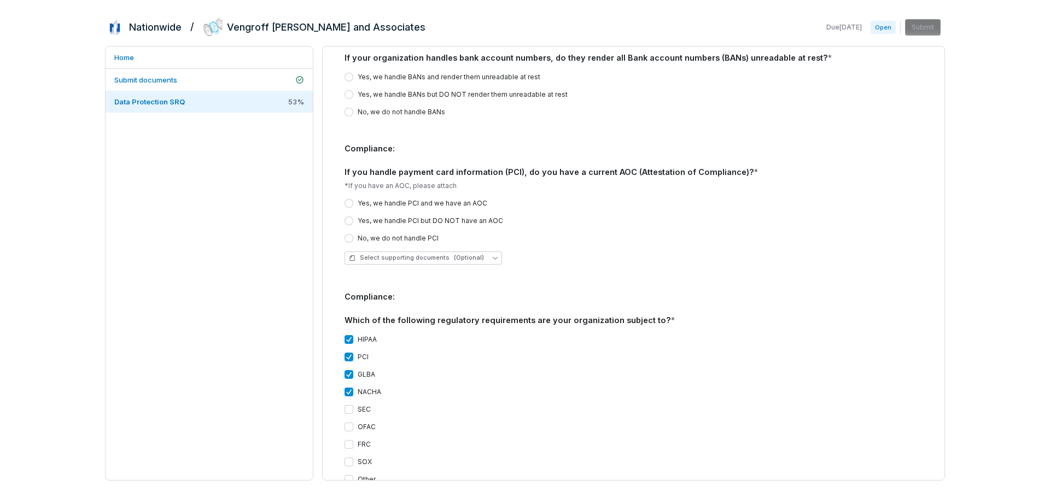
click at [438, 246] on div "**********" at bounding box center [634, 35] width 578 height 2791
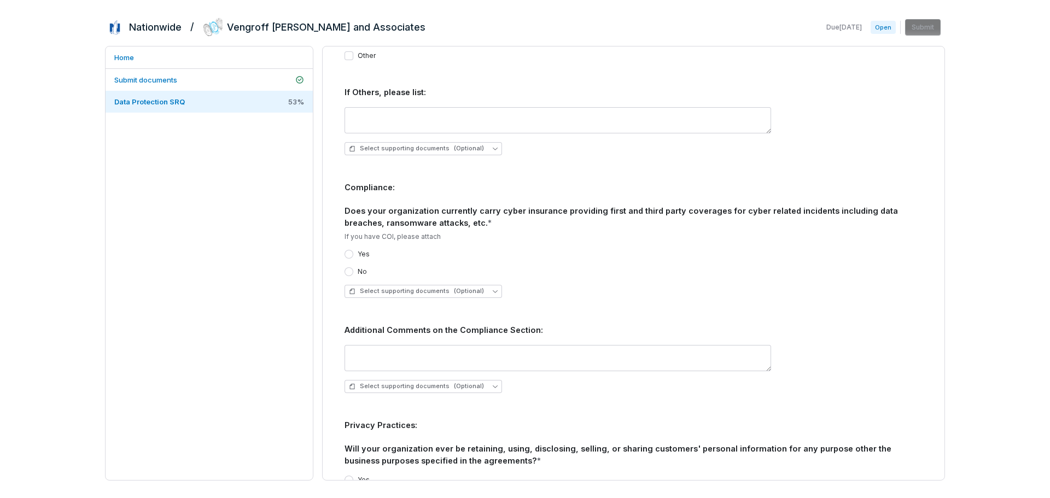
scroll to position [2079, 0]
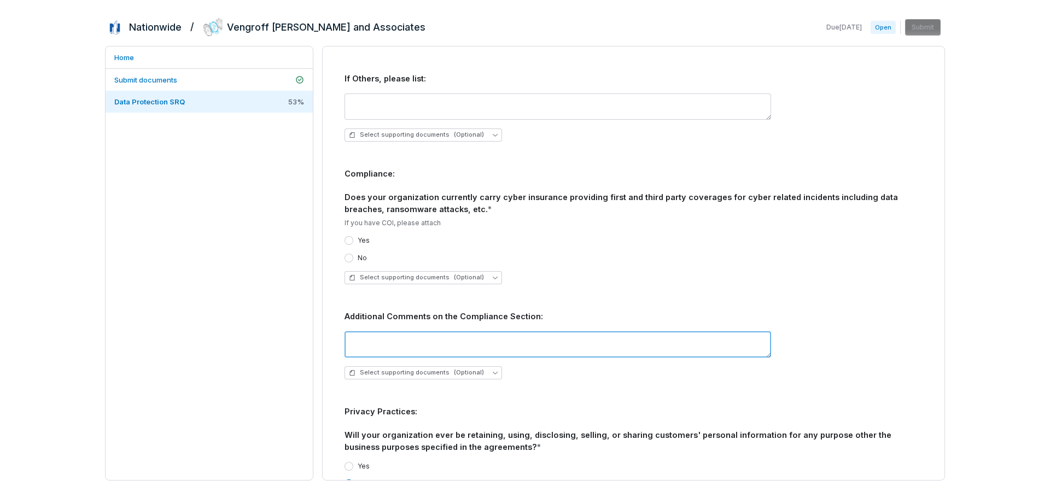
click at [457, 331] on textarea at bounding box center [558, 344] width 427 height 26
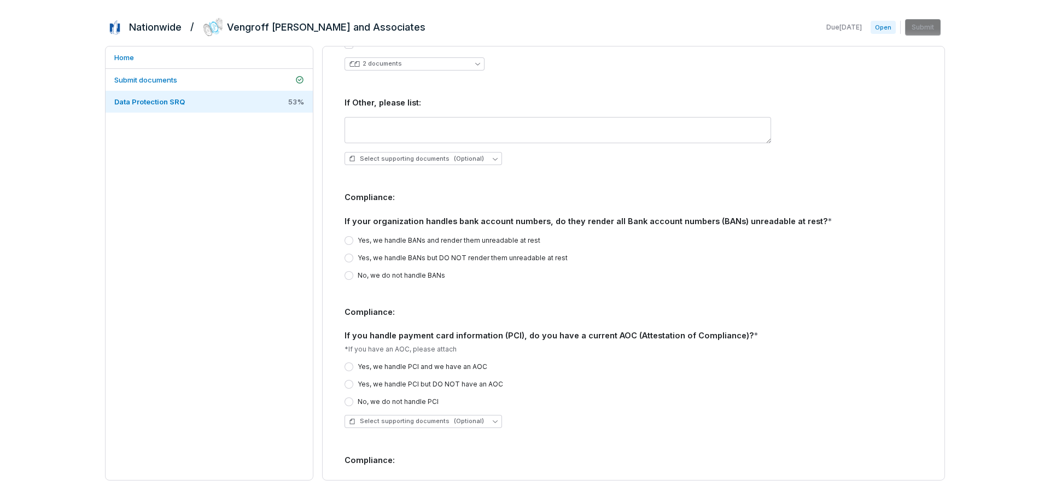
scroll to position [1477, 0]
click at [350, 237] on button "Yes, we handle BANs and render them unreadable at rest" at bounding box center [349, 241] width 9 height 9
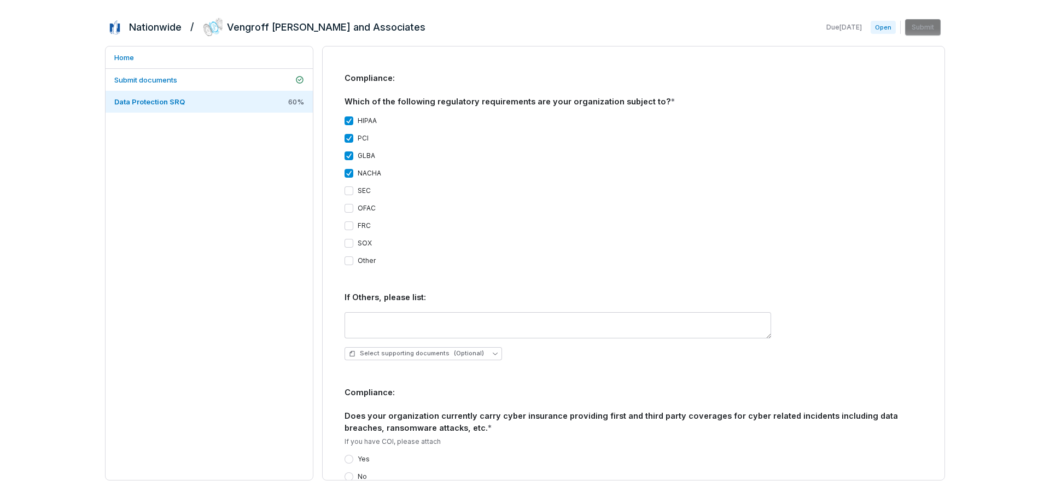
scroll to position [1805, 0]
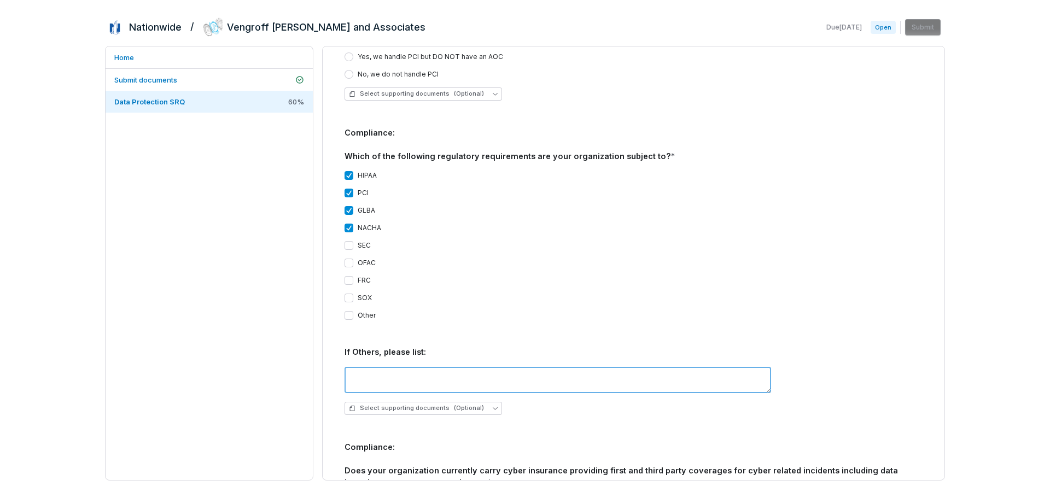
click at [418, 367] on textarea at bounding box center [558, 380] width 427 height 26
type textarea "*****"
click at [324, 328] on div "**********" at bounding box center [634, 263] width 622 height 434
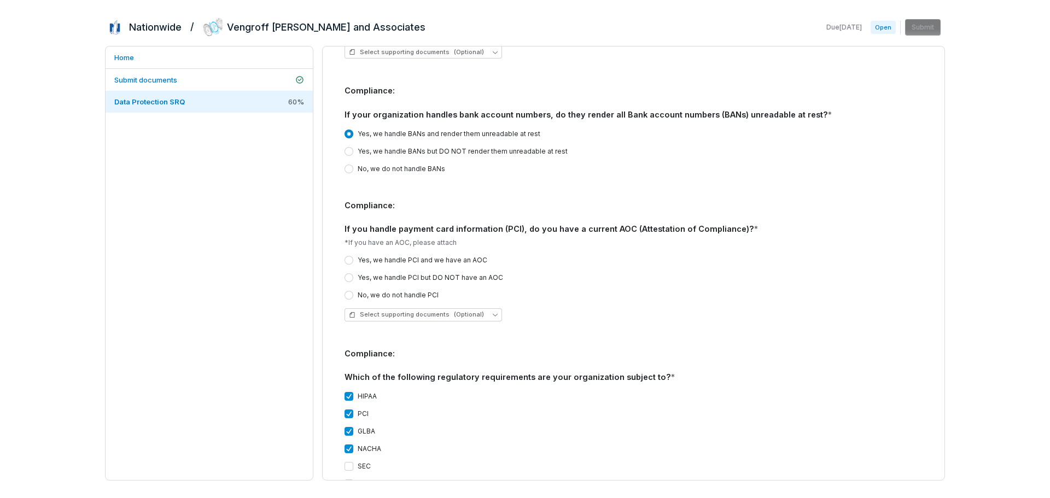
scroll to position [1586, 0]
click at [350, 271] on button "Yes, we handle PCI but DO NOT have an AOC" at bounding box center [349, 275] width 9 height 9
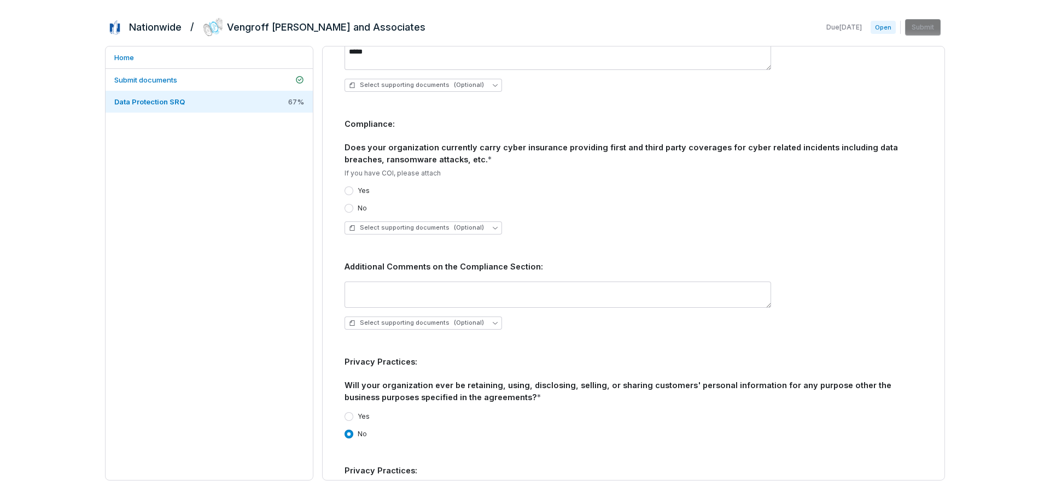
scroll to position [2133, 0]
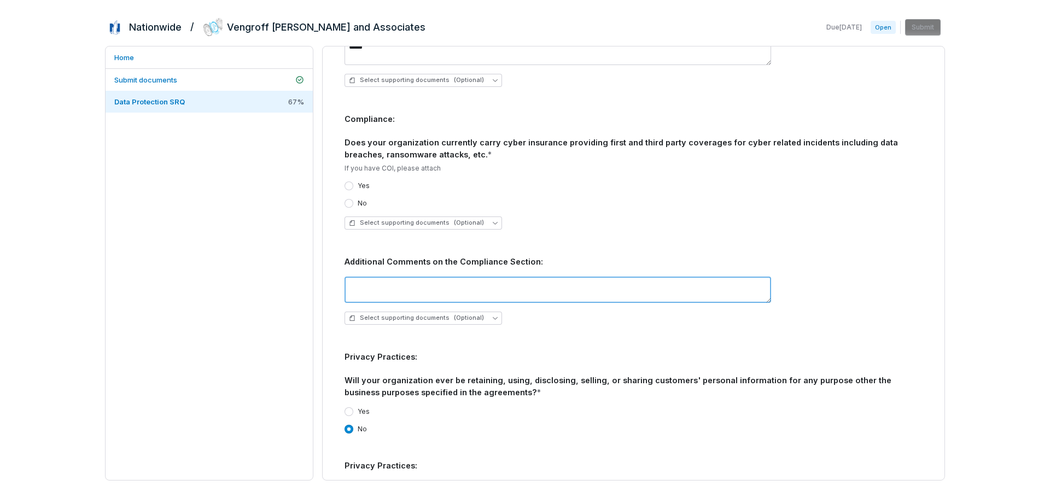
click at [417, 277] on textarea at bounding box center [558, 290] width 427 height 26
click at [395, 277] on textarea at bounding box center [558, 290] width 427 height 26
paste textarea "**********"
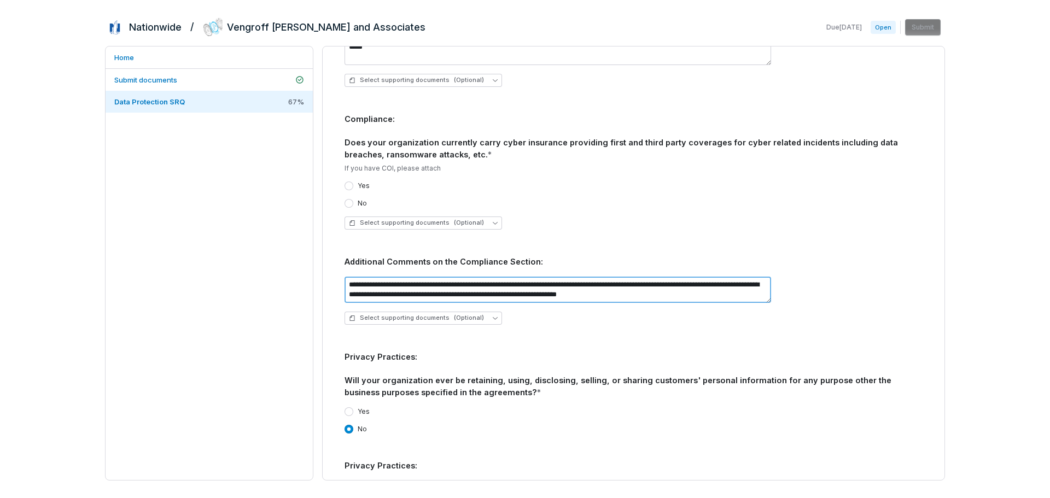
type textarea "**********"
click at [596, 312] on div "Select supporting documents (Optional)" at bounding box center [634, 318] width 578 height 13
click at [493, 316] on icon "button" at bounding box center [495, 318] width 5 height 5
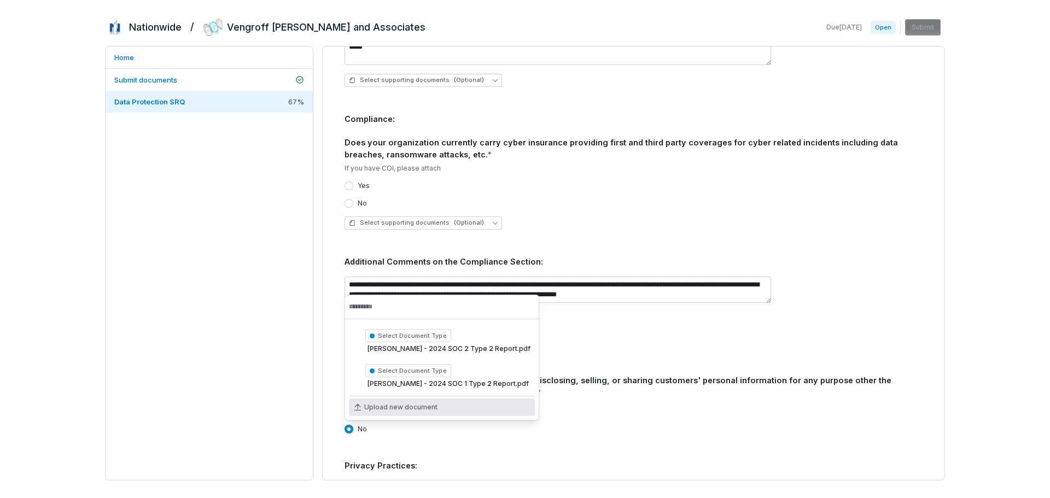
click at [407, 409] on span "Upload new document" at bounding box center [400, 407] width 73 height 9
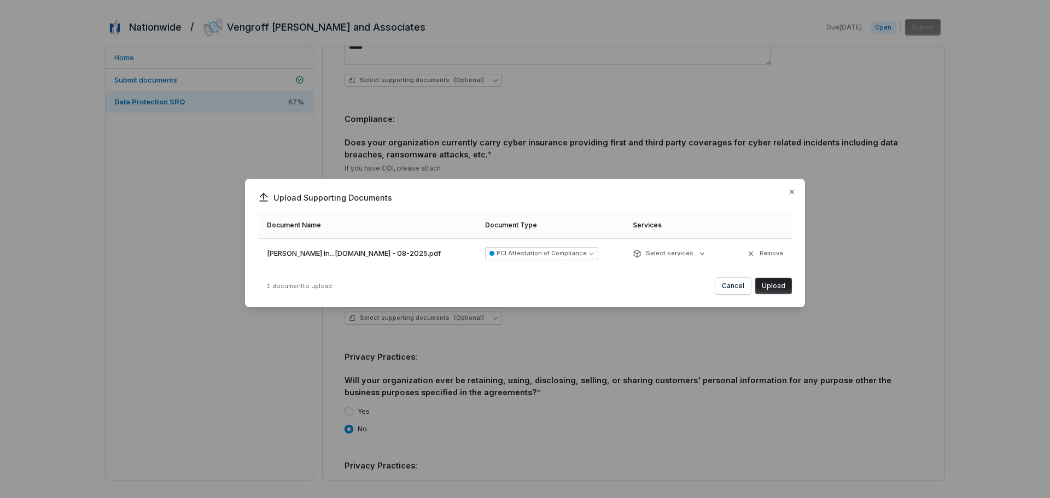
click at [778, 284] on button "Upload" at bounding box center [773, 286] width 37 height 16
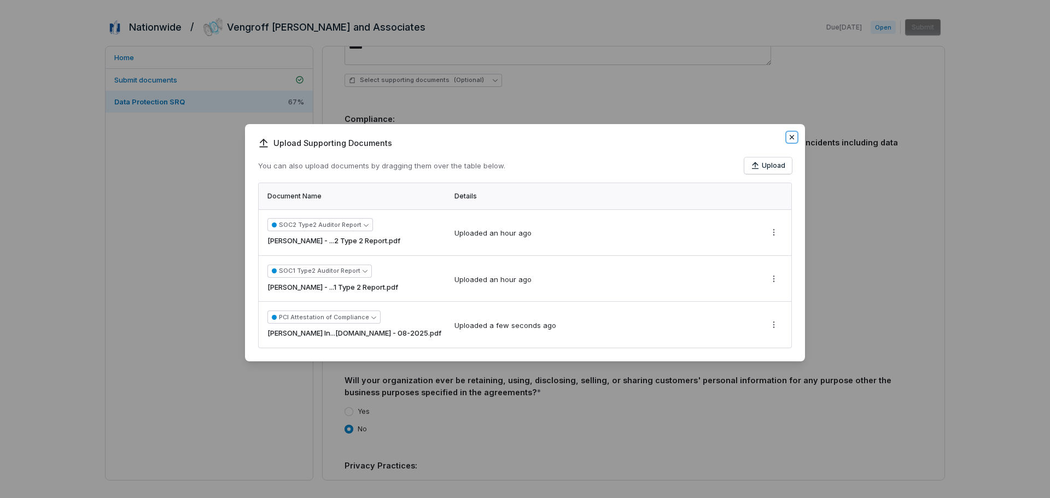
click at [794, 137] on icon "button" at bounding box center [792, 137] width 9 height 9
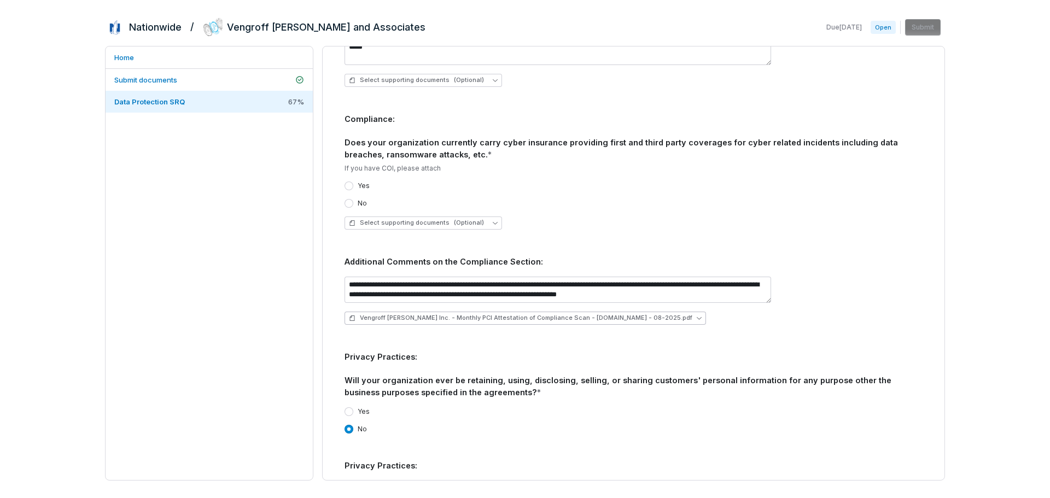
click at [531, 314] on span "Vengroff [PERSON_NAME] Inc. - Monthly PCI Attestation of Compliance Scan - [DOM…" at bounding box center [526, 318] width 333 height 8
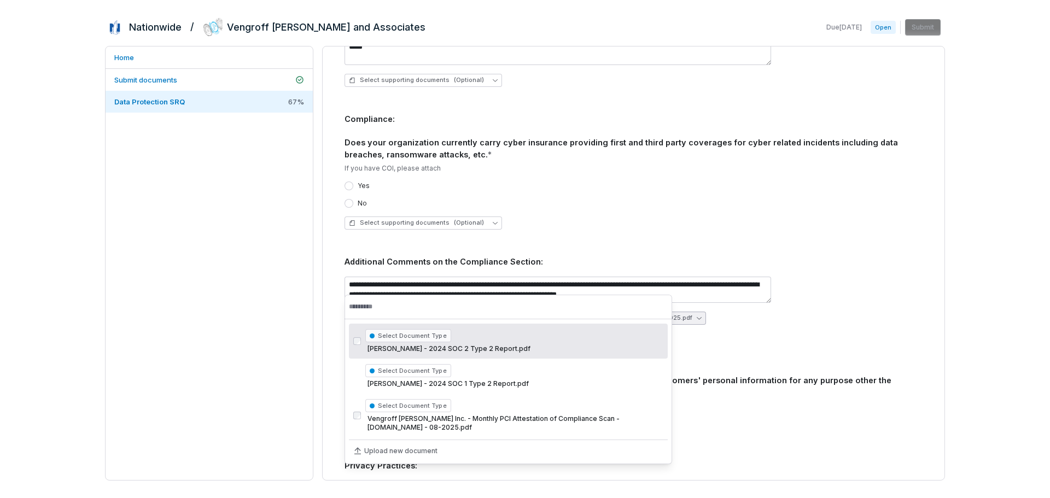
click at [756, 297] on div "**********" at bounding box center [634, 301] width 578 height 66
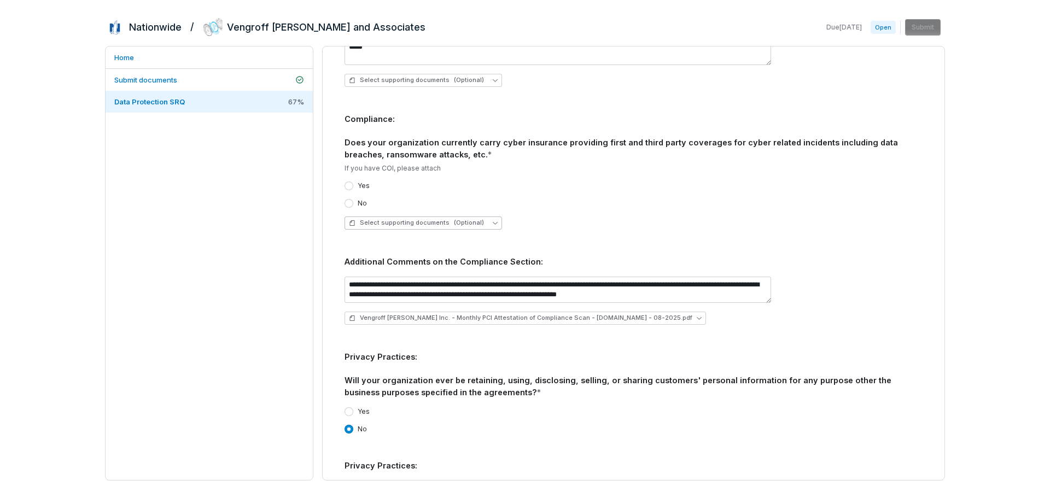
click at [457, 219] on span "(Optional)" at bounding box center [469, 223] width 30 height 8
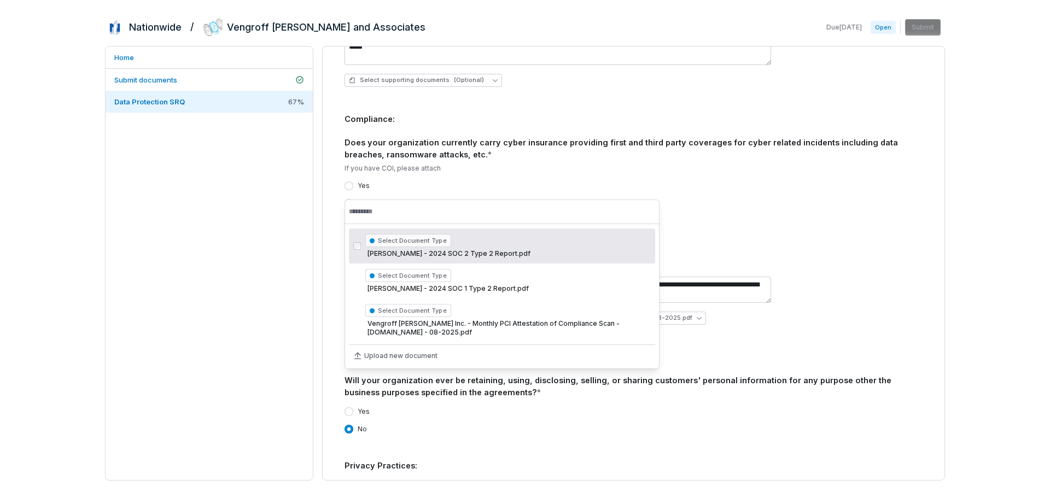
click at [571, 217] on div "Select supporting documents (Optional)" at bounding box center [634, 223] width 578 height 13
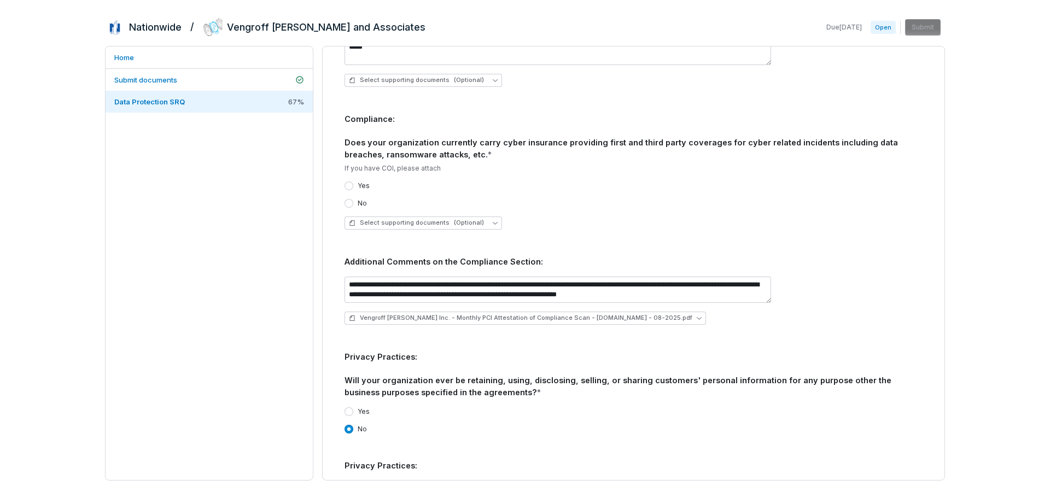
click at [857, 275] on div "**********" at bounding box center [634, 301] width 578 height 66
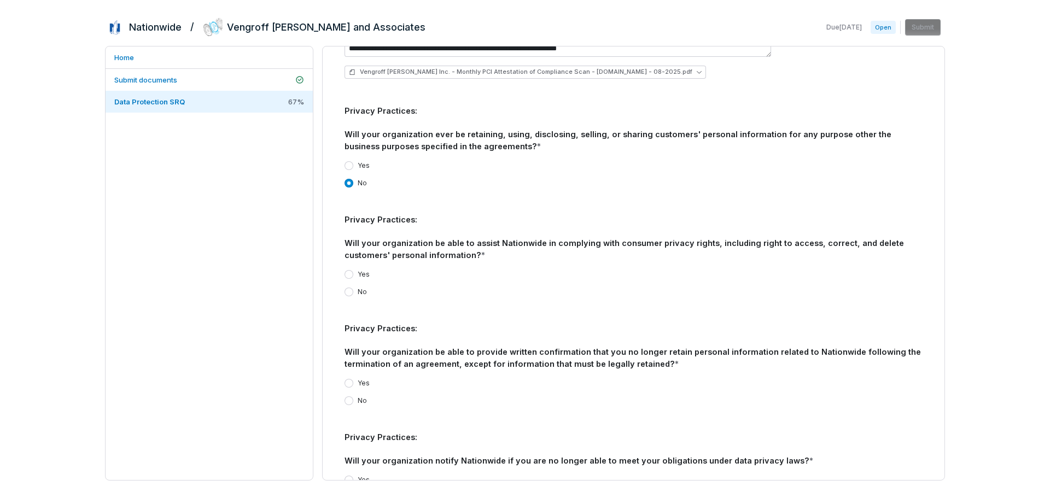
scroll to position [2407, 0]
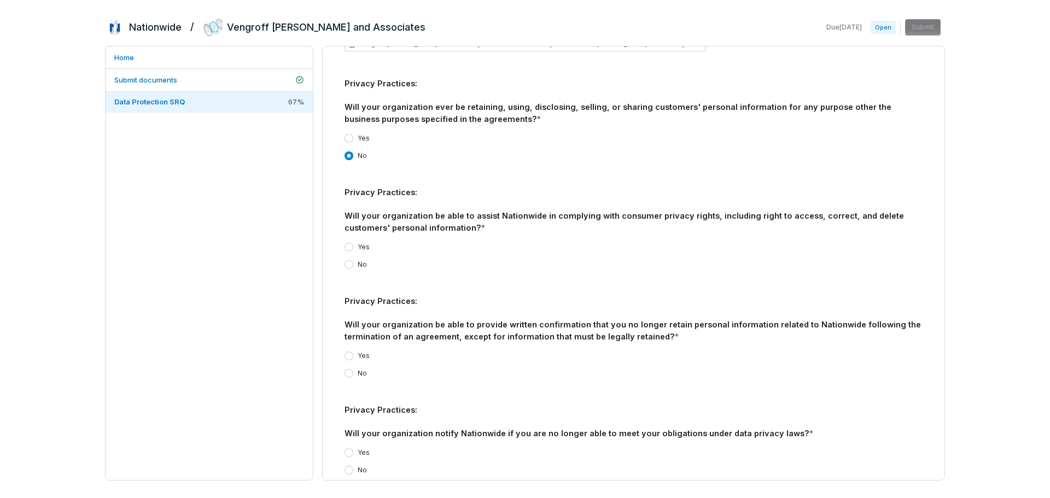
click at [350, 243] on button "Yes" at bounding box center [349, 247] width 9 height 9
click at [350, 352] on button "Yes" at bounding box center [349, 356] width 9 height 9
click at [347, 449] on button "Yes" at bounding box center [349, 453] width 9 height 9
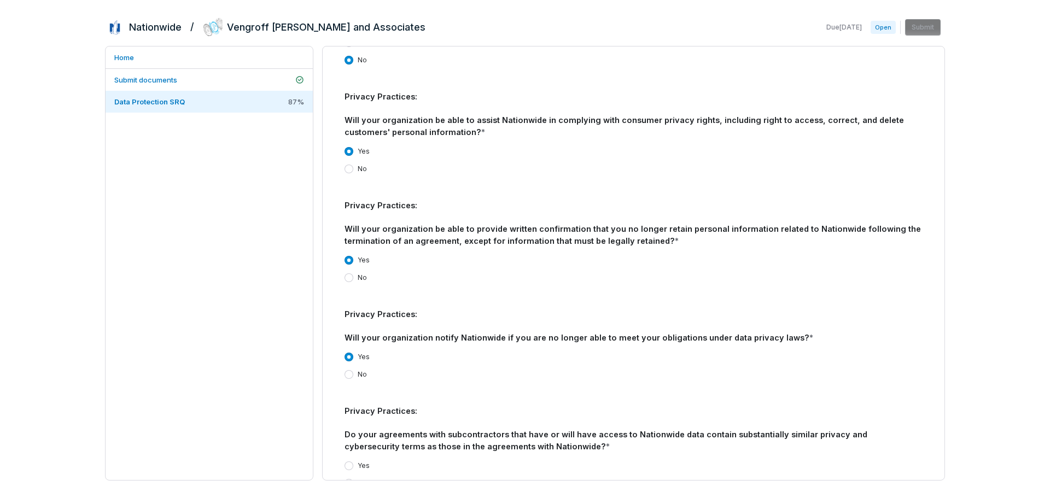
scroll to position [2571, 0]
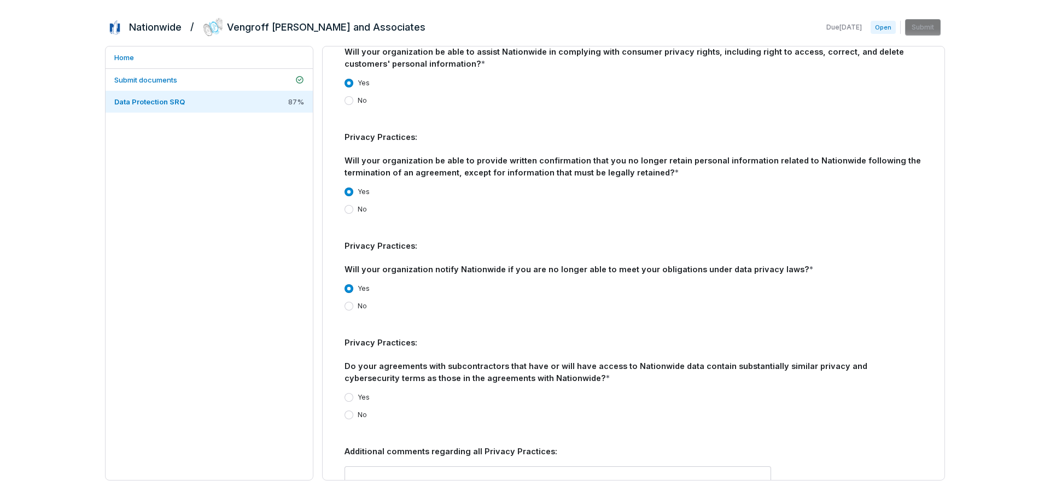
click at [346, 393] on button "Yes" at bounding box center [349, 397] width 9 height 9
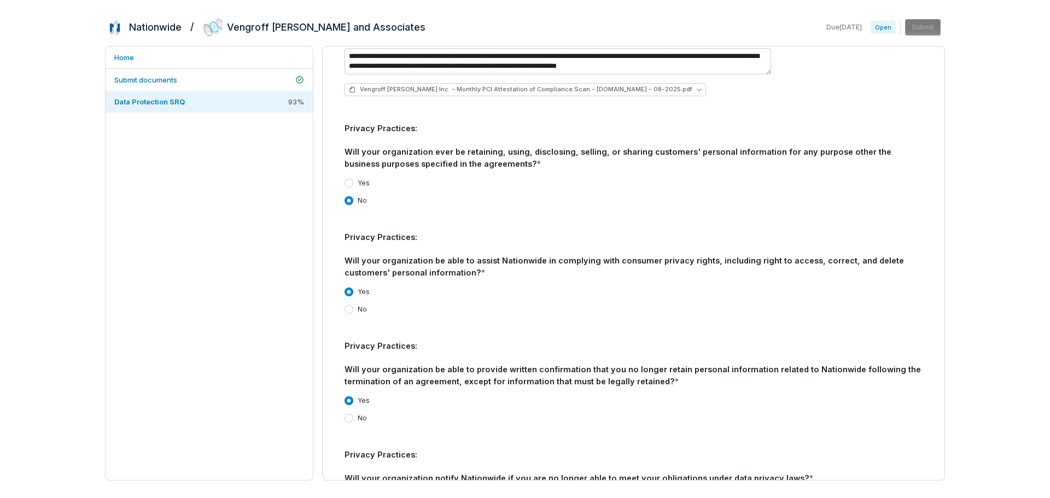
scroll to position [2361, 0]
